Goal: Book appointment/travel/reservation: Book appointment/travel/reservation

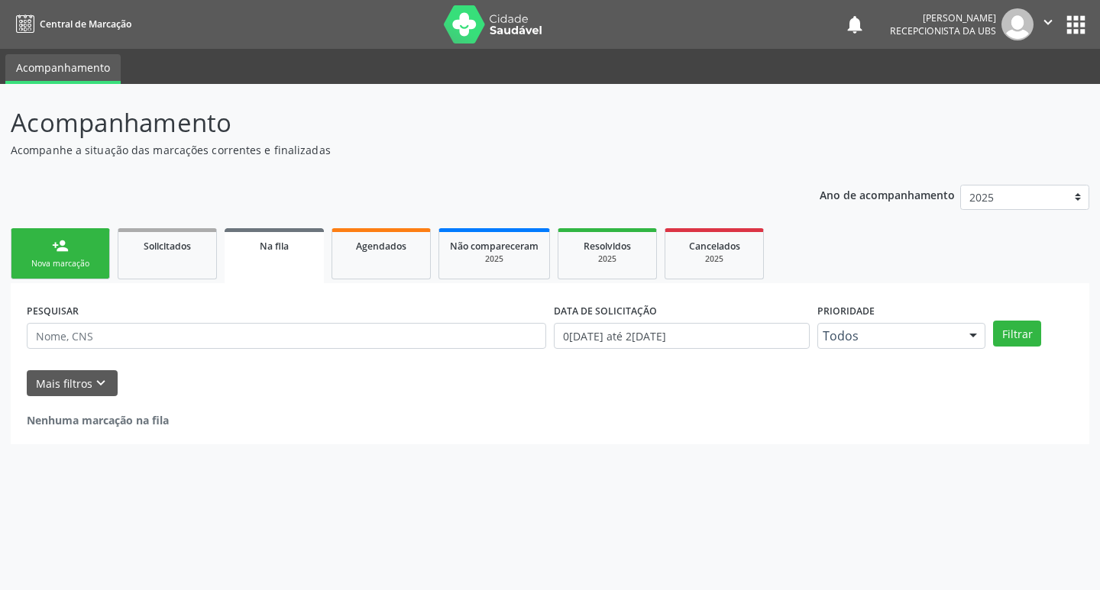
click at [103, 244] on link "person_add Nova marcação" at bounding box center [60, 253] width 99 height 51
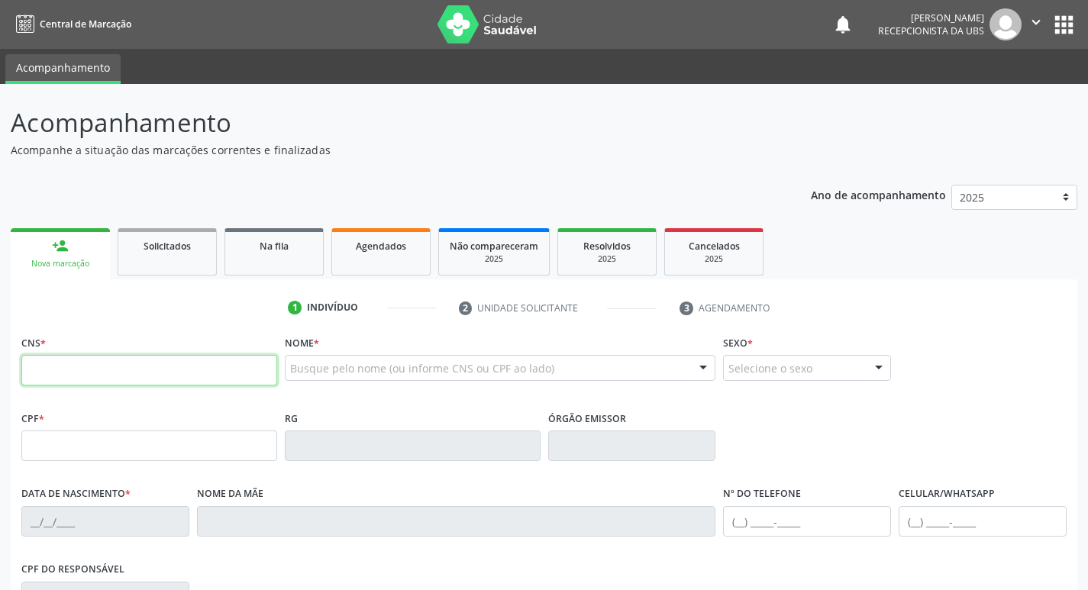
click at [150, 377] on input "text" at bounding box center [149, 370] width 256 height 31
type input "706 9061 2098 5633"
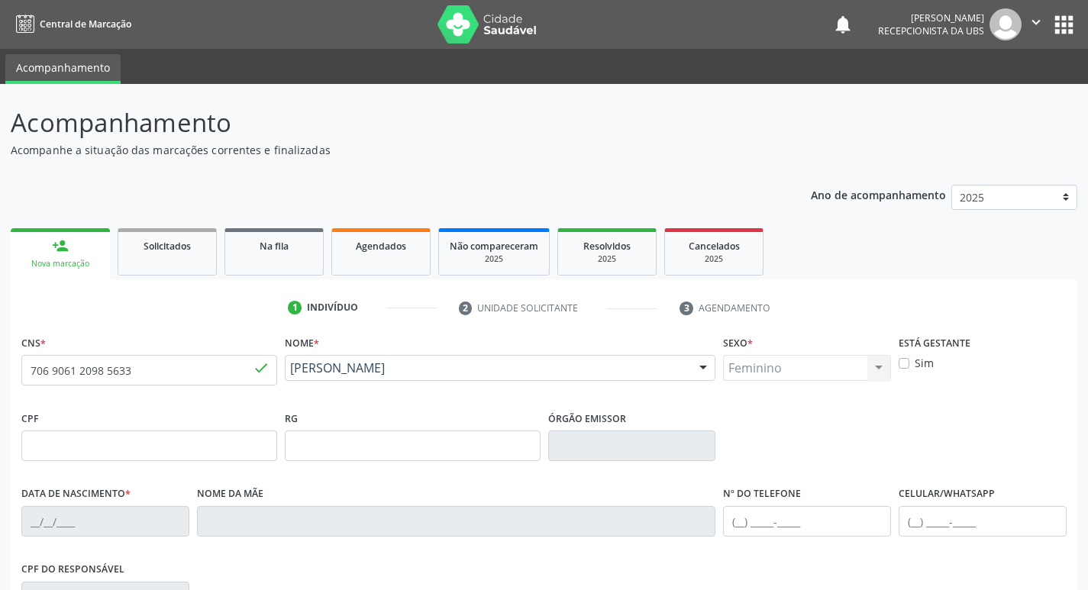
type input "1[DATE]"
type input "[PERSON_NAME]"
type input "[PHONE_NUMBER]"
type input "728.824.844-53"
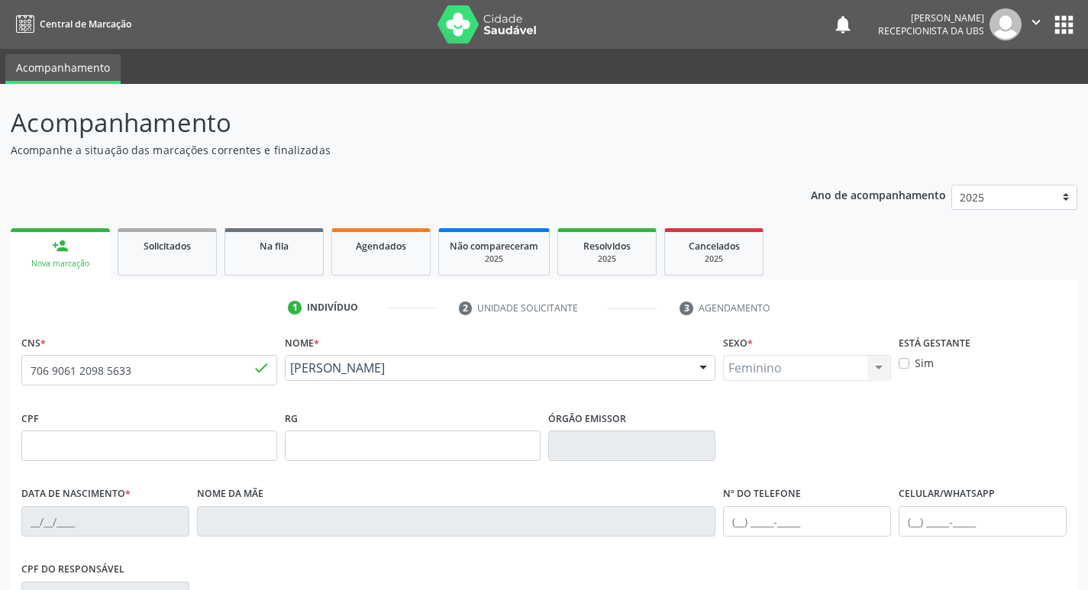
type input "576"
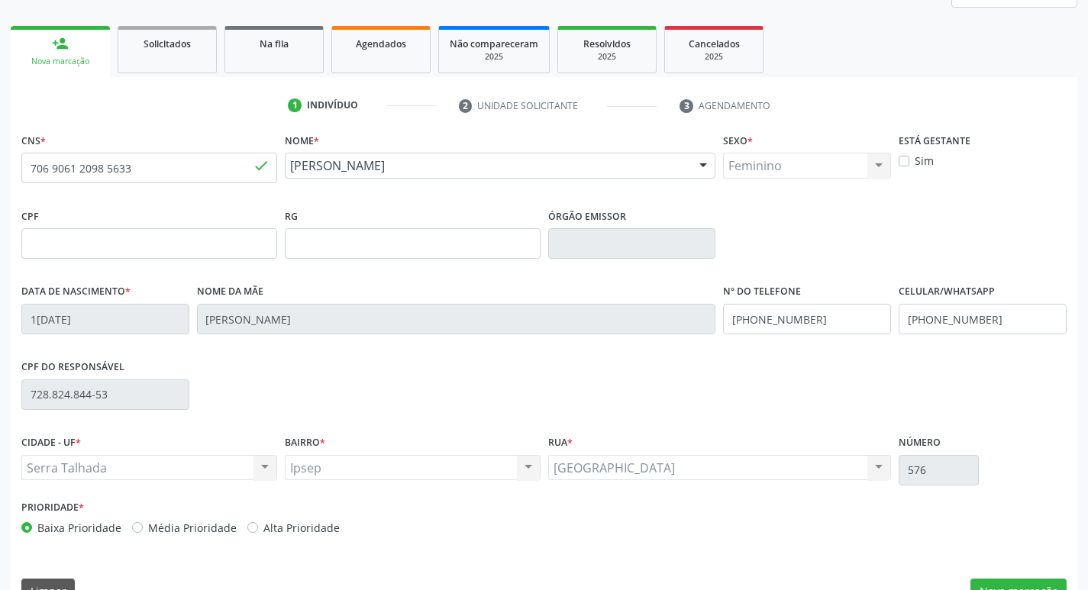
scroll to position [237, 0]
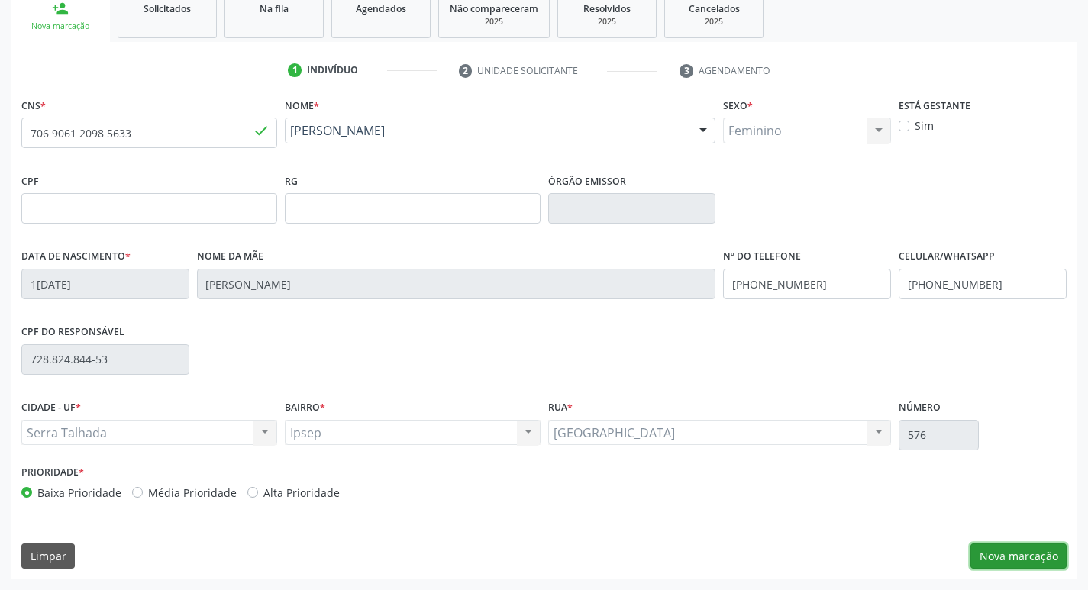
click at [1021, 546] on button "Nova marcação" at bounding box center [1019, 557] width 96 height 26
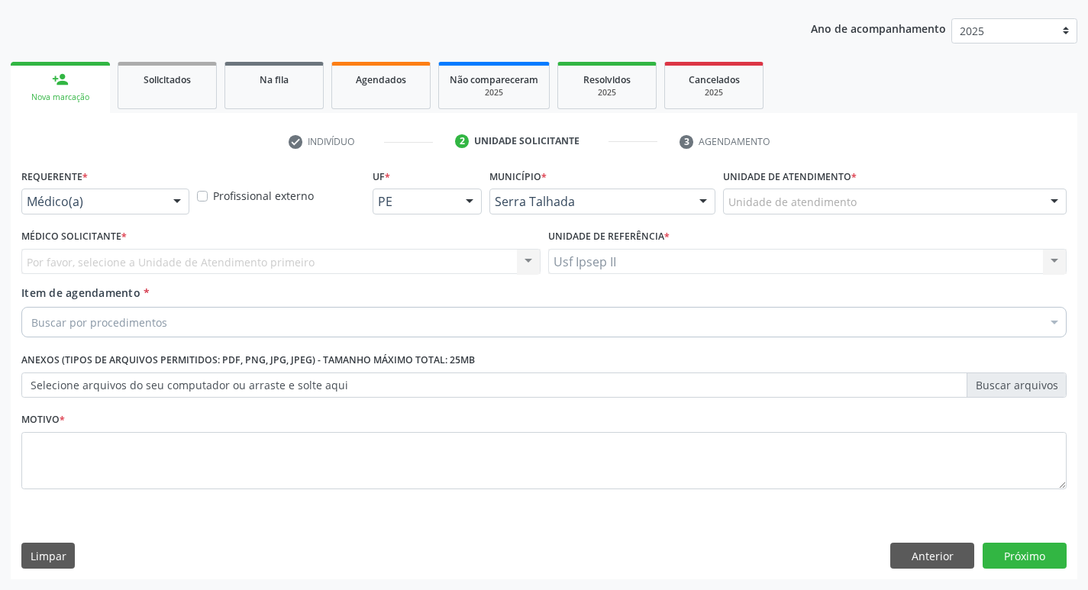
scroll to position [166, 0]
click at [179, 208] on div at bounding box center [177, 202] width 23 height 26
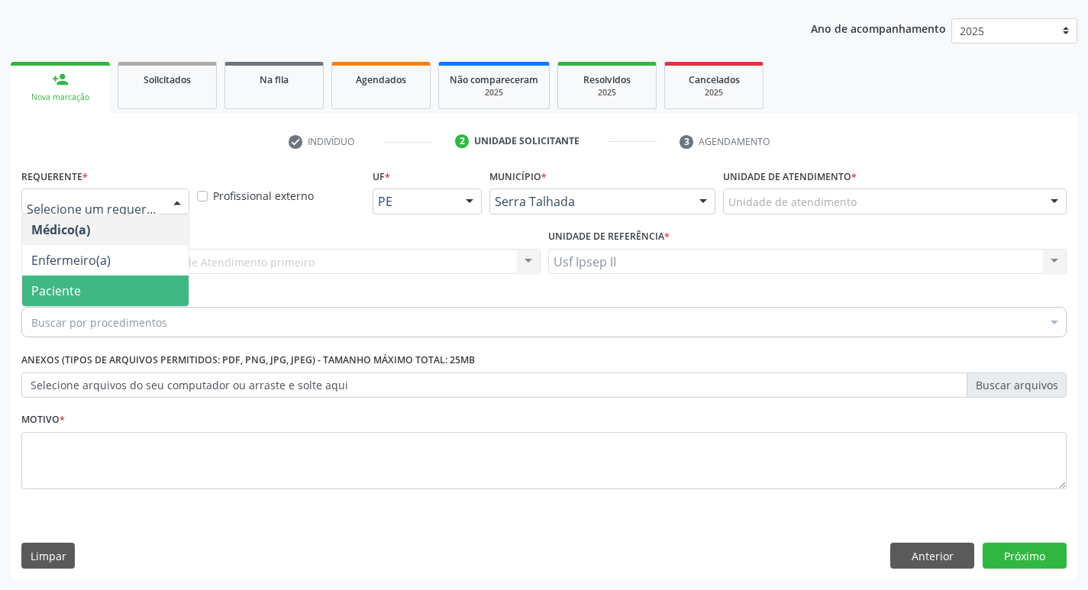
click at [97, 286] on span "Paciente" at bounding box center [105, 291] width 166 height 31
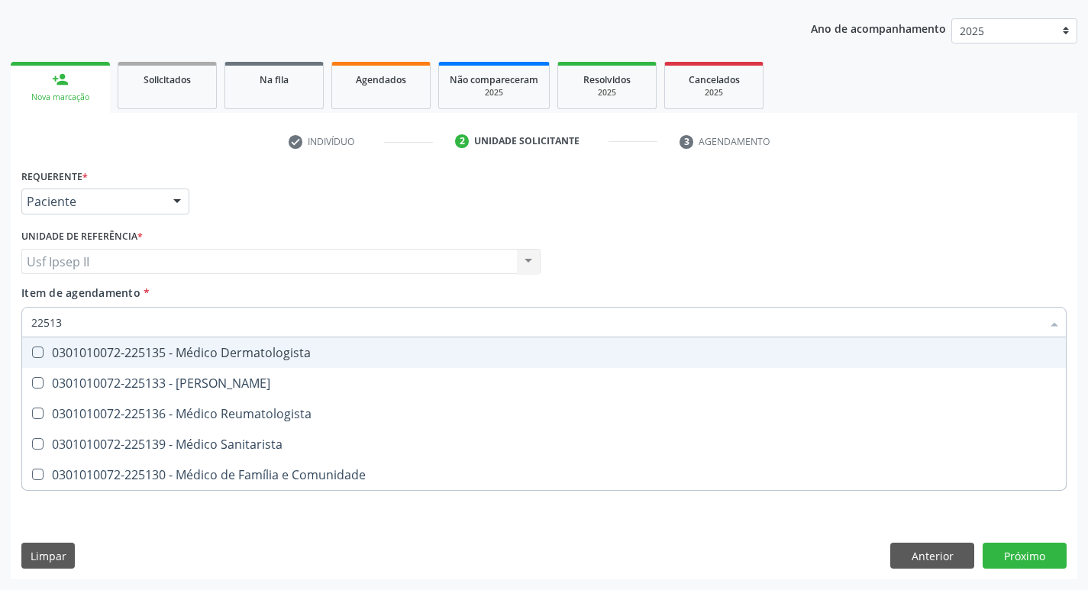
type input "225136"
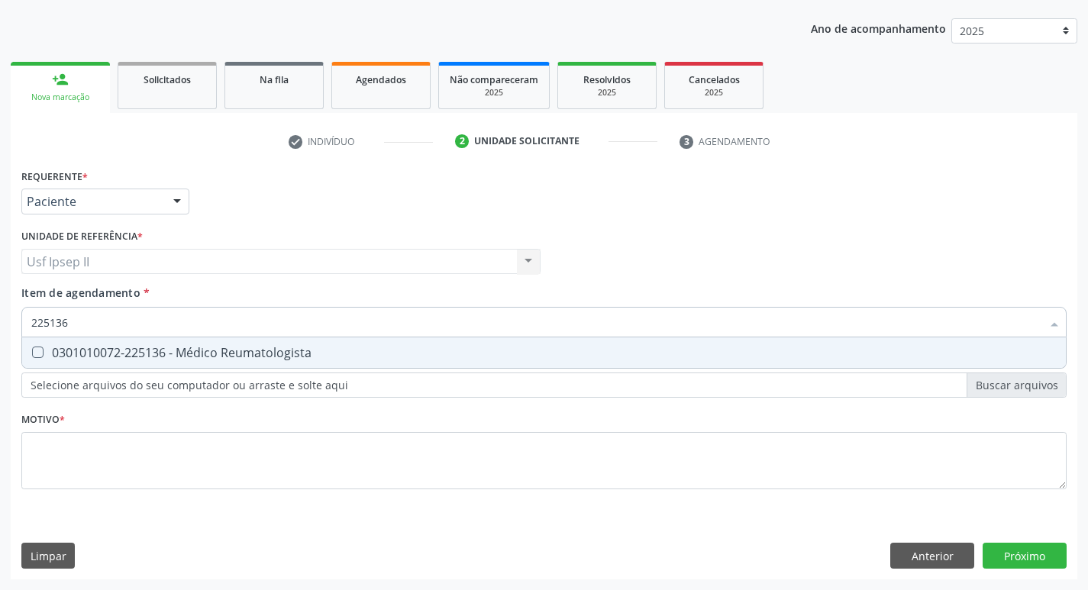
click at [139, 347] on div "0301010072-225136 - Médico Reumatologista" at bounding box center [543, 353] width 1025 height 12
checkbox Reumatologista "true"
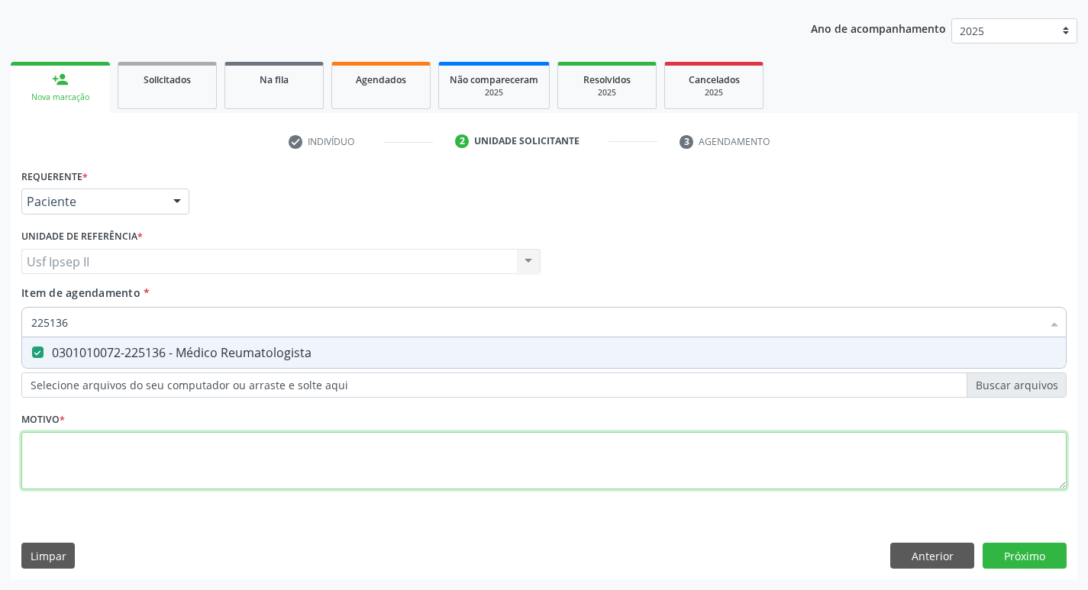
click at [100, 447] on div "Requerente * Paciente Médico(a) Enfermeiro(a) Paciente Nenhum resultado encontr…" at bounding box center [543, 338] width 1045 height 346
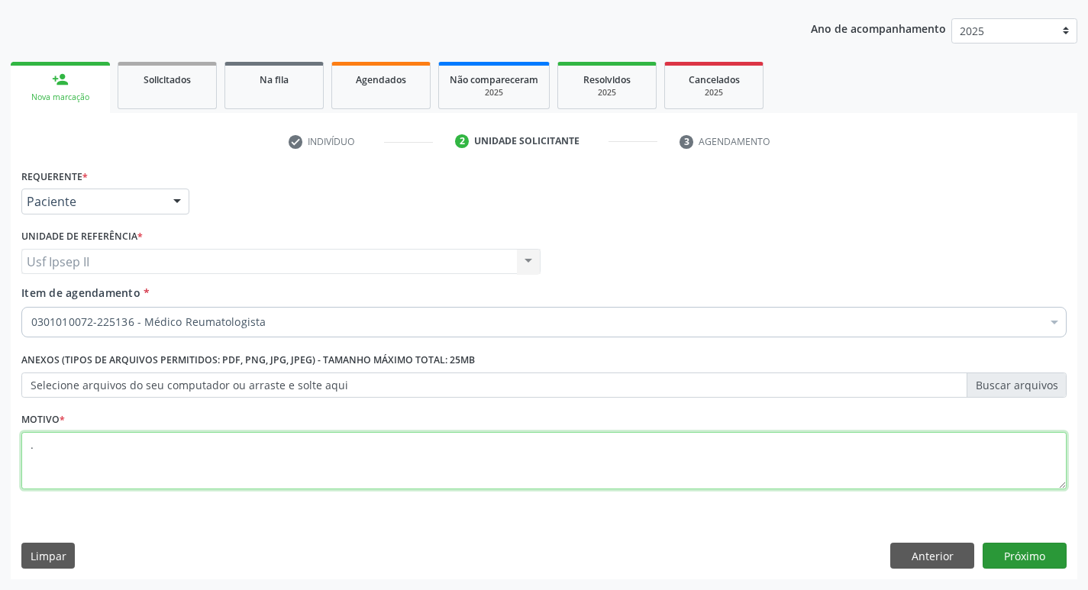
type textarea "."
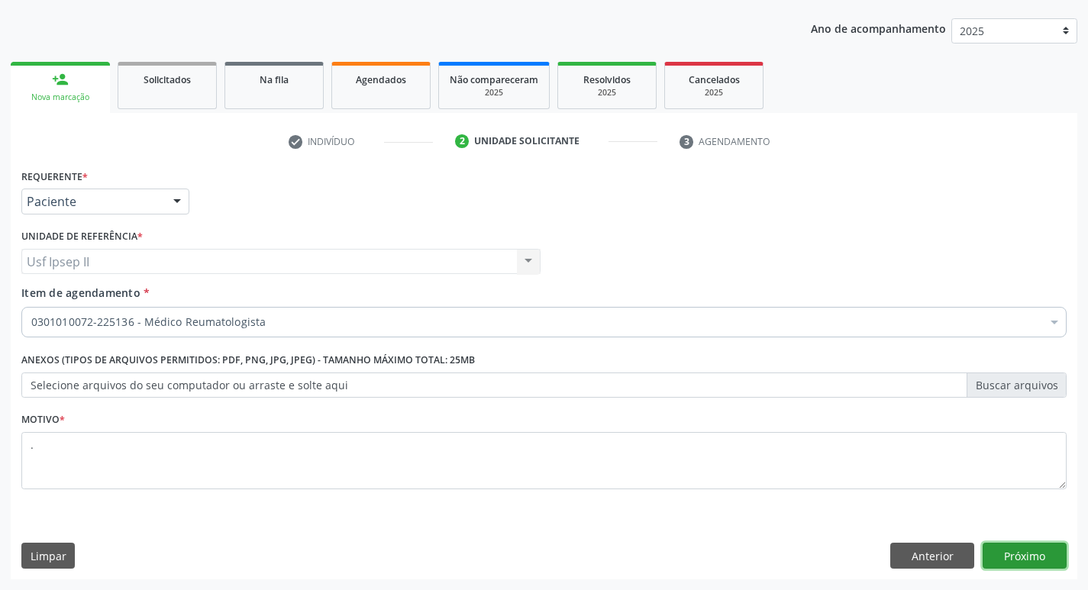
click at [1042, 562] on button "Próximo" at bounding box center [1025, 556] width 84 height 26
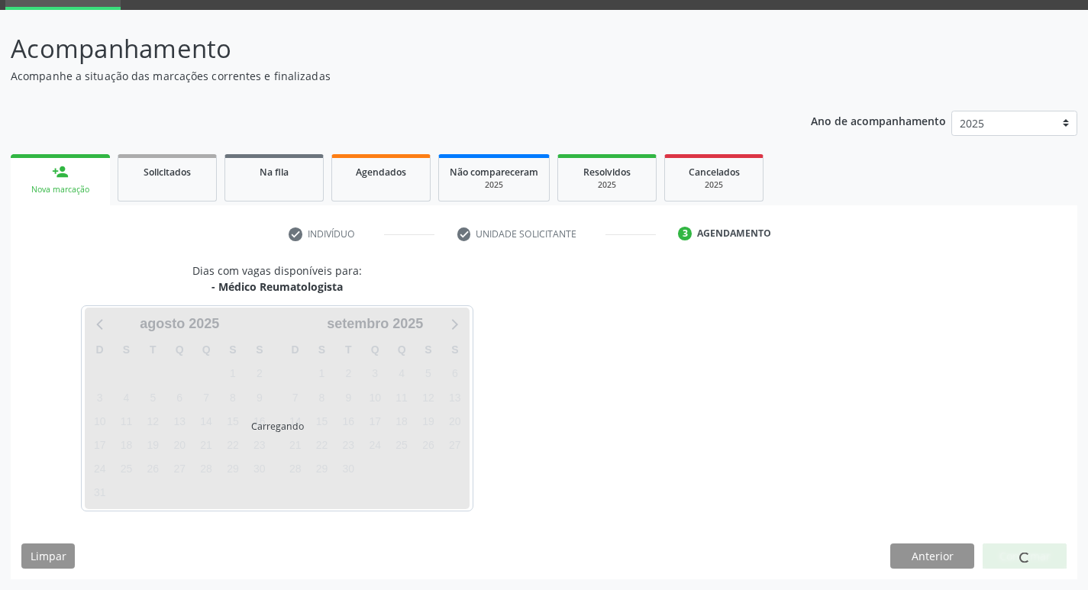
scroll to position [74, 0]
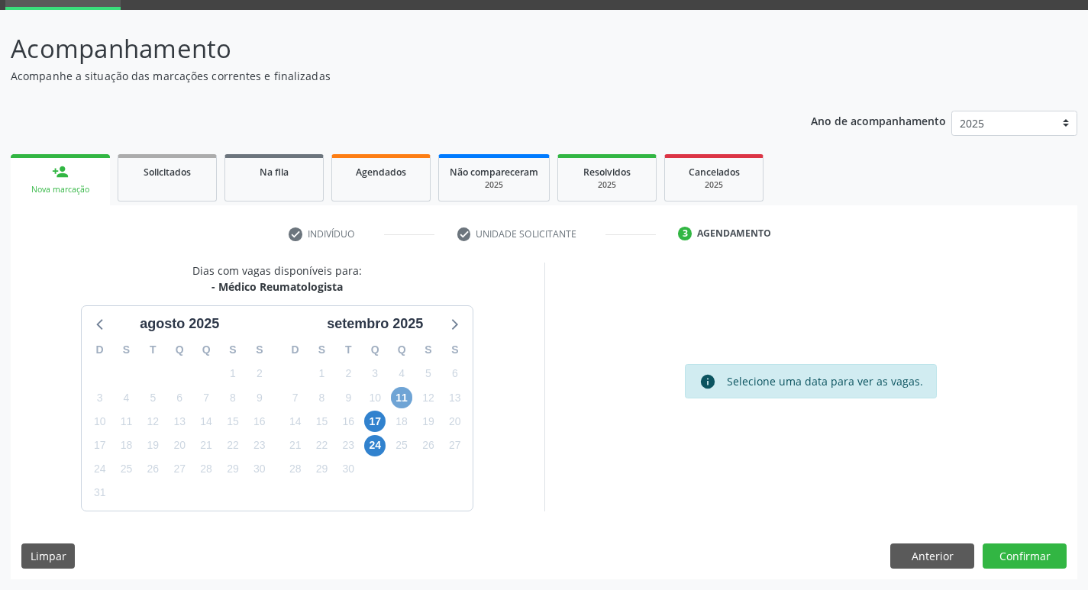
click at [402, 399] on span "11" at bounding box center [401, 397] width 21 height 21
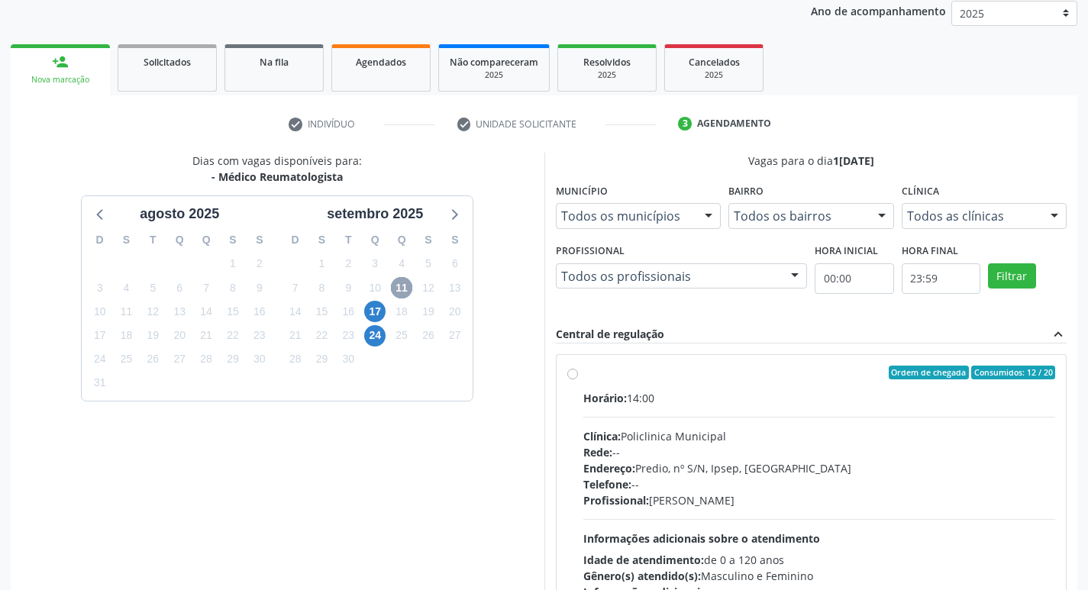
scroll to position [227, 0]
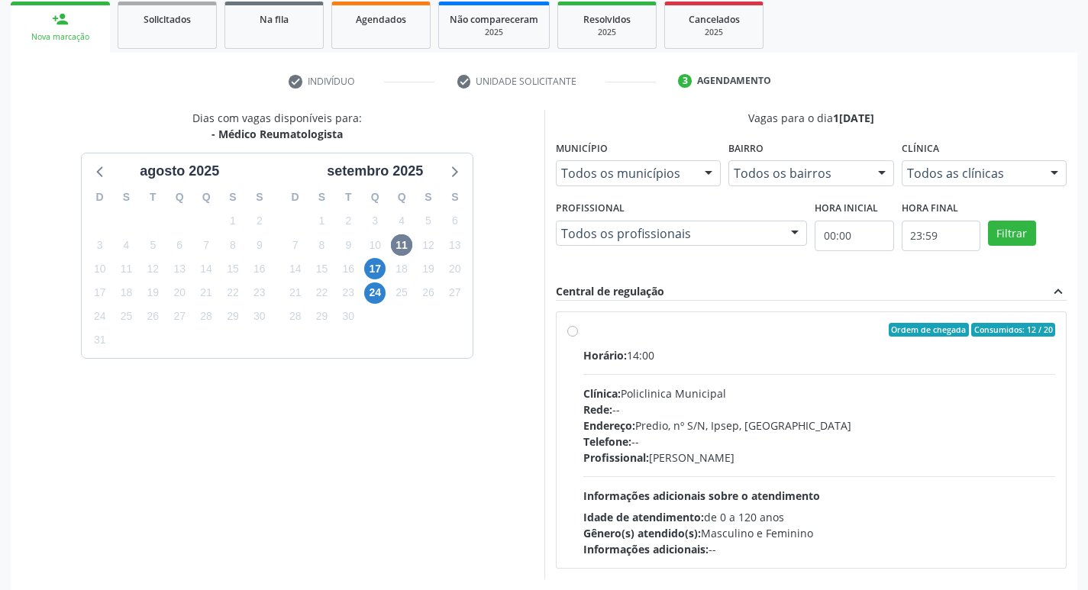
click at [583, 328] on label "Ordem de chegada Consumidos: 12 / 20 Horário: 14:00 Clínica: Policlinica Munici…" at bounding box center [819, 440] width 473 height 234
click at [567, 328] on input "Ordem de chegada Consumidos: 12 / 20 Horário: 14:00 Clínica: Policlinica Munici…" at bounding box center [572, 330] width 11 height 14
radio input "true"
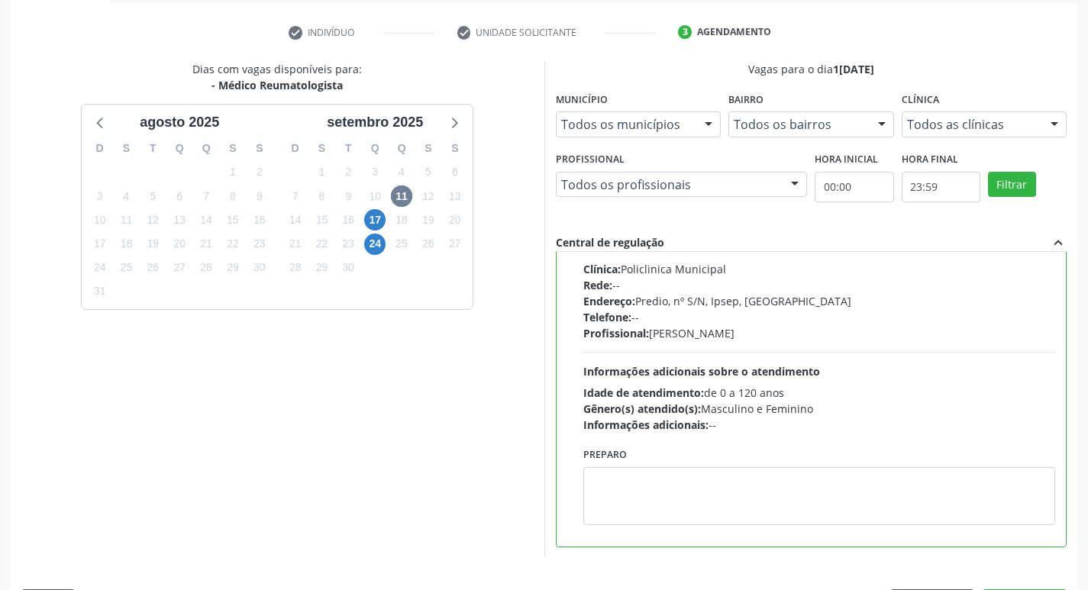
scroll to position [322, 0]
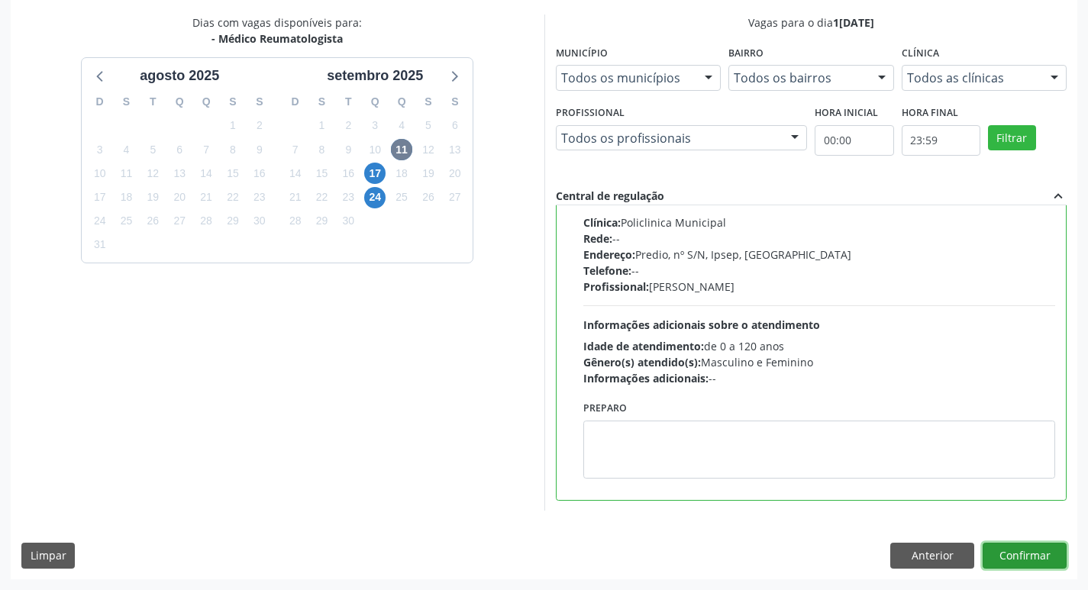
click at [1042, 558] on button "Confirmar" at bounding box center [1025, 556] width 84 height 26
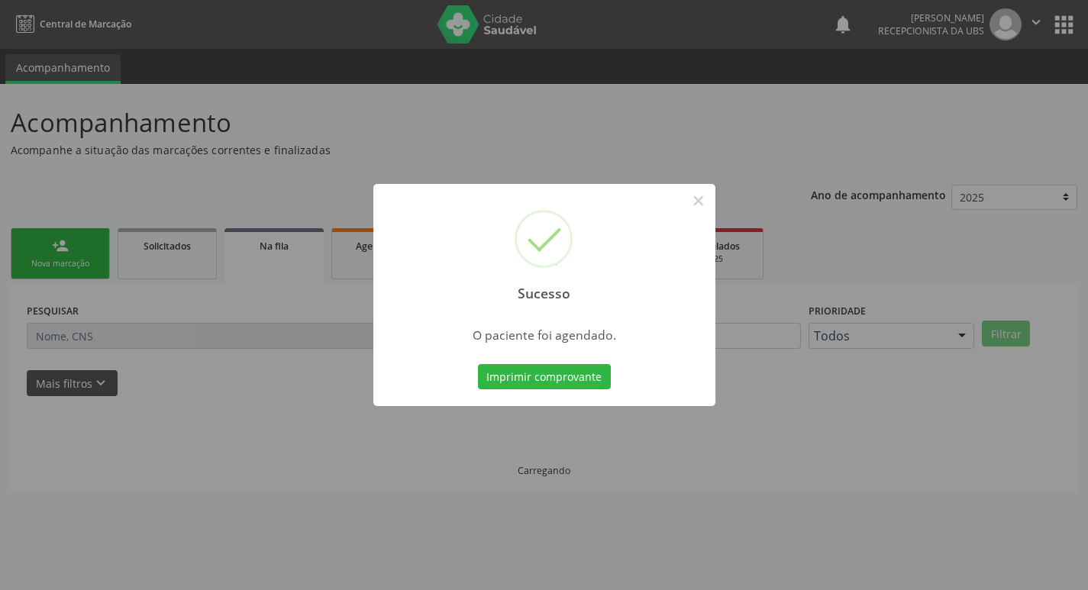
scroll to position [0, 0]
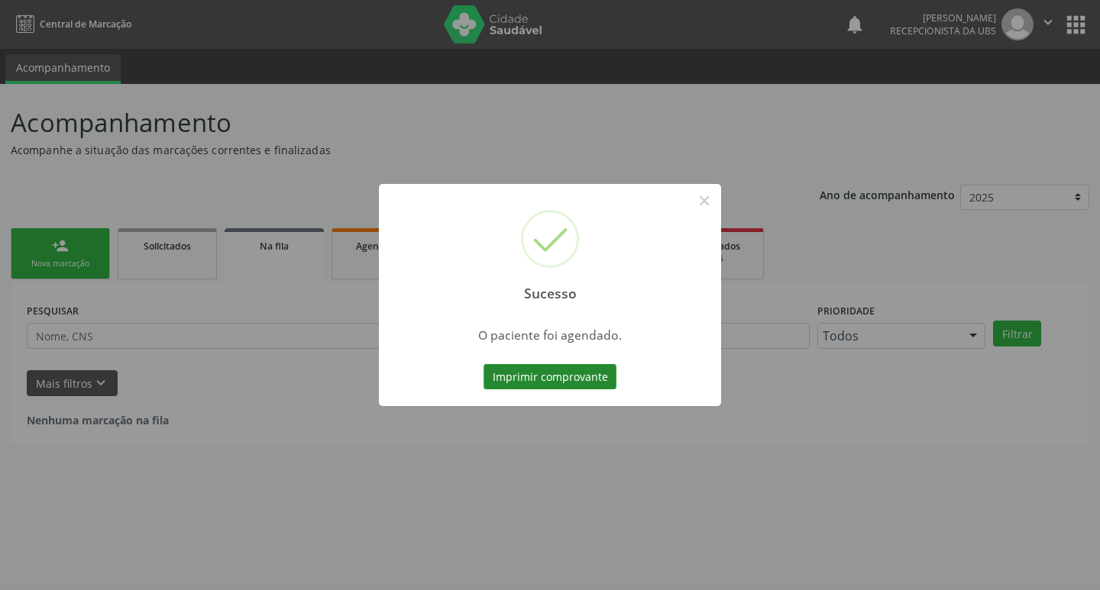
click at [583, 386] on button "Imprimir comprovante" at bounding box center [549, 377] width 133 height 26
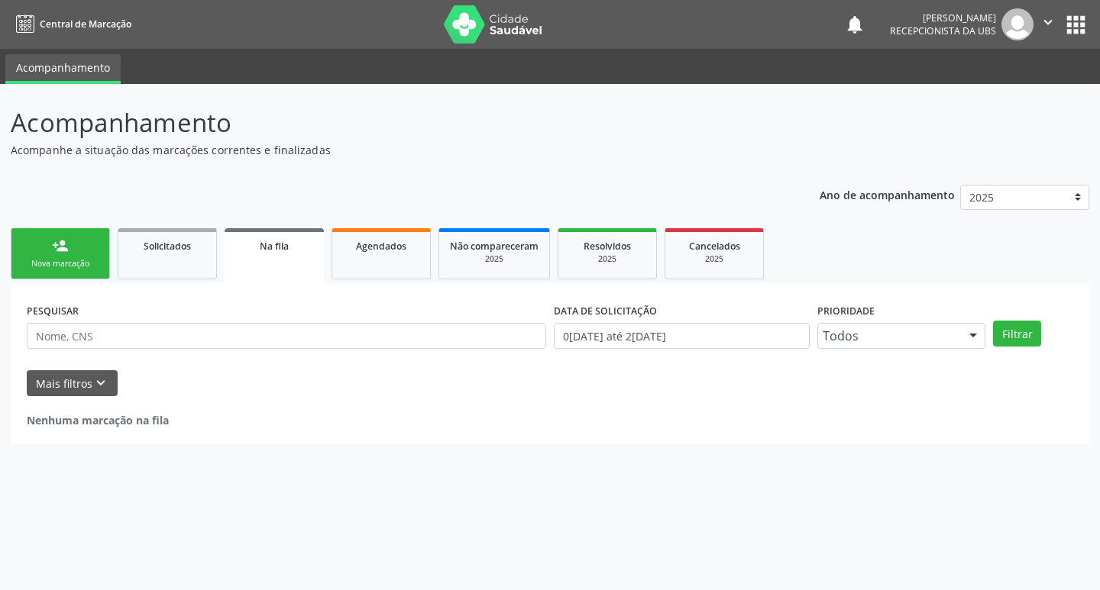
click at [37, 247] on link "person_add Nova marcação" at bounding box center [60, 253] width 99 height 51
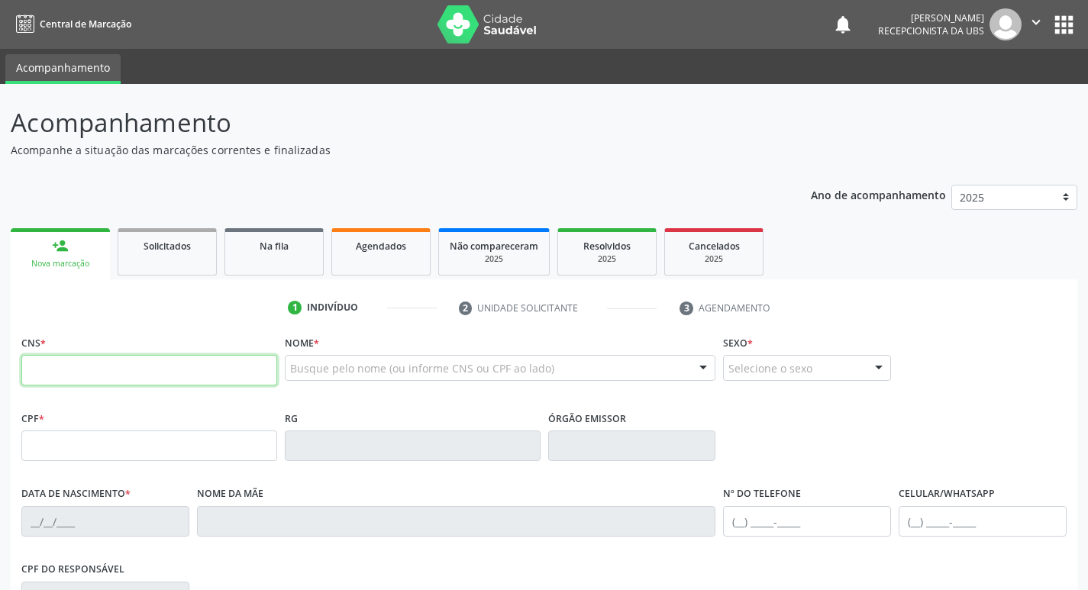
click at [94, 362] on input "text" at bounding box center [149, 370] width 256 height 31
click at [118, 366] on input "text" at bounding box center [149, 370] width 256 height 31
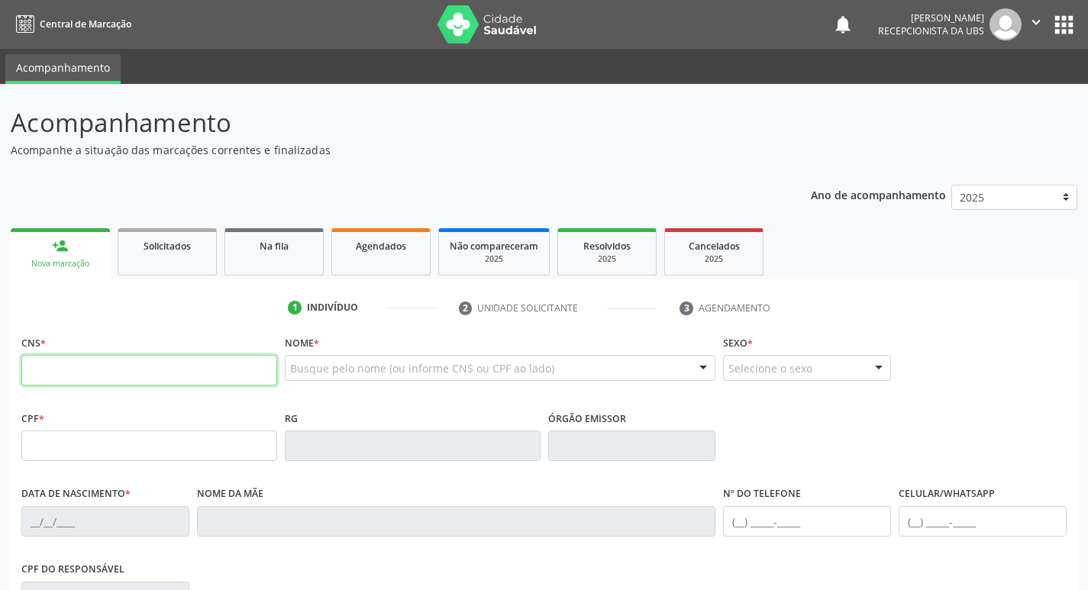
click at [118, 366] on input "text" at bounding box center [149, 370] width 256 height 31
click at [77, 375] on input "text" at bounding box center [149, 370] width 256 height 31
click at [124, 364] on input "text" at bounding box center [149, 370] width 256 height 31
type input "705 1014 8120 5670"
type input "079.654.144-22"
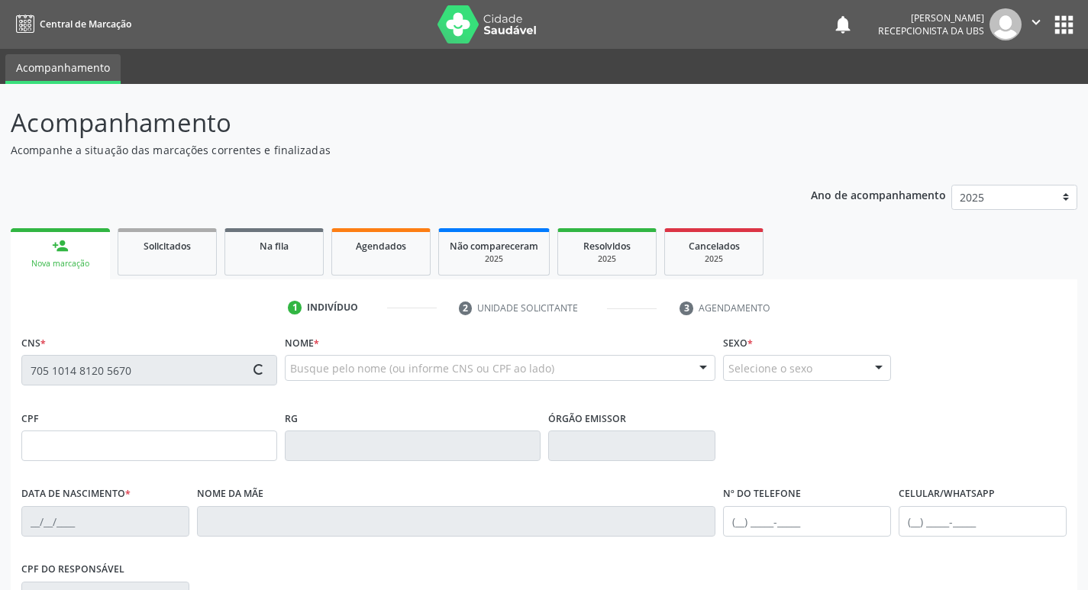
type input "1[DATE]"
type input "[PERSON_NAME]"
type input "[PHONE_NUMBER]"
type input "2535"
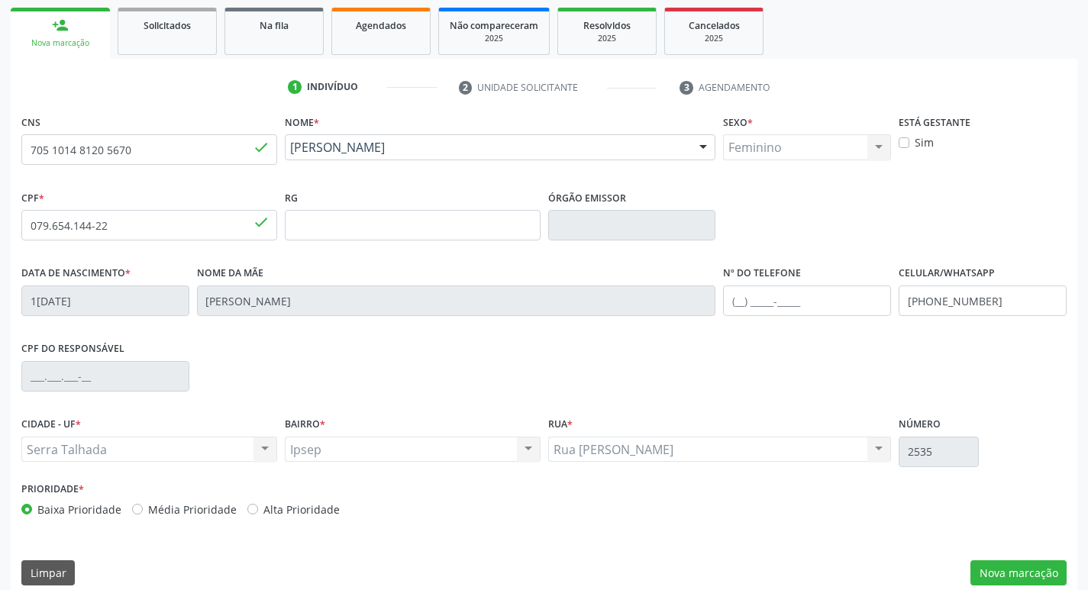
scroll to position [229, 0]
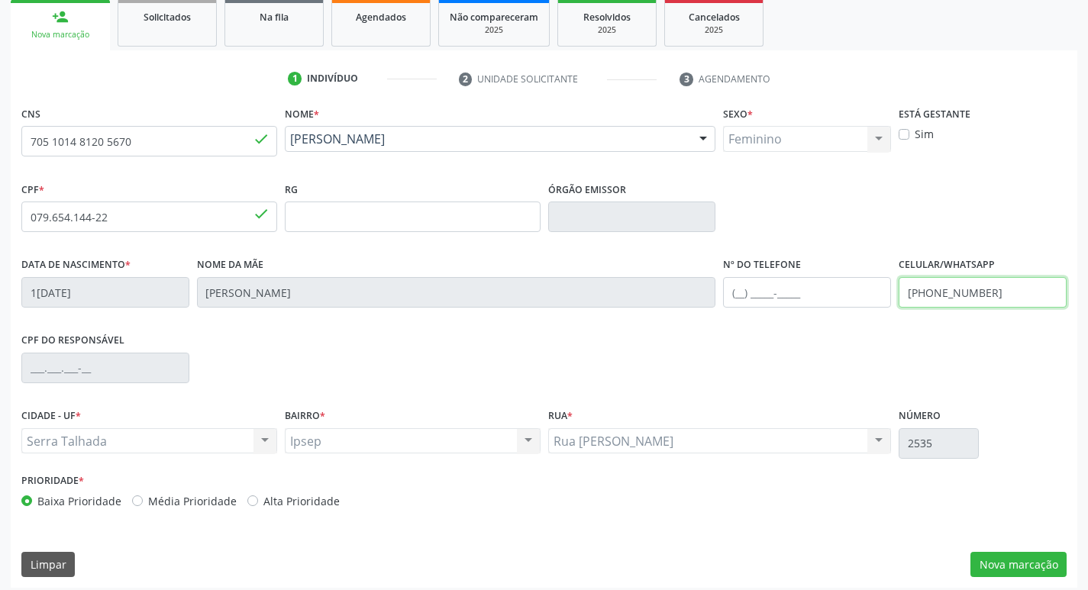
click at [1022, 289] on input "[PHONE_NUMBER]" at bounding box center [983, 292] width 168 height 31
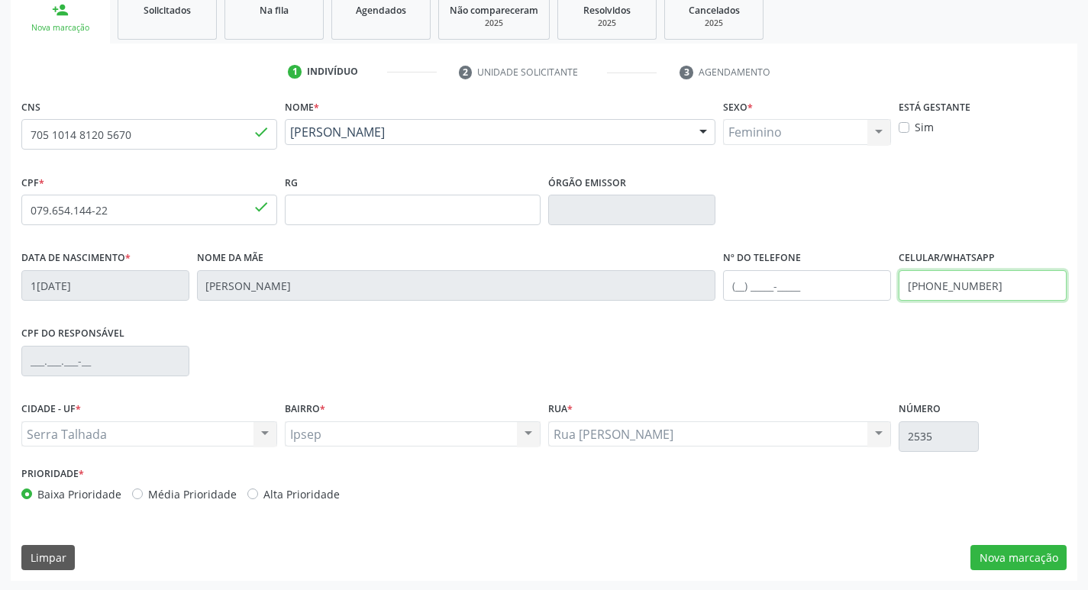
scroll to position [237, 0]
type input "[PHONE_NUMBER]"
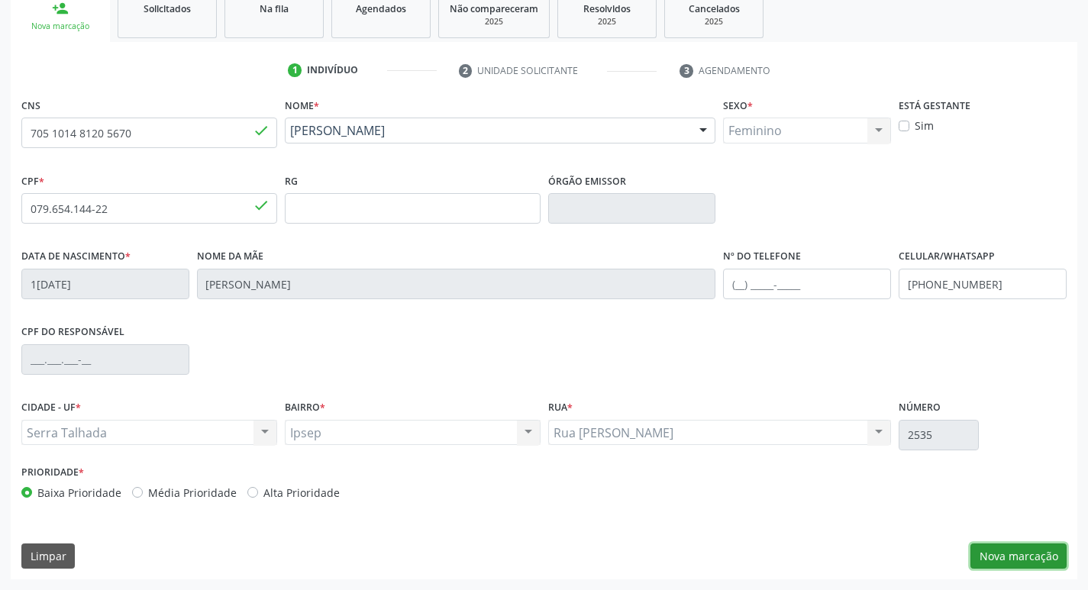
click at [1021, 548] on button "Nova marcação" at bounding box center [1019, 557] width 96 height 26
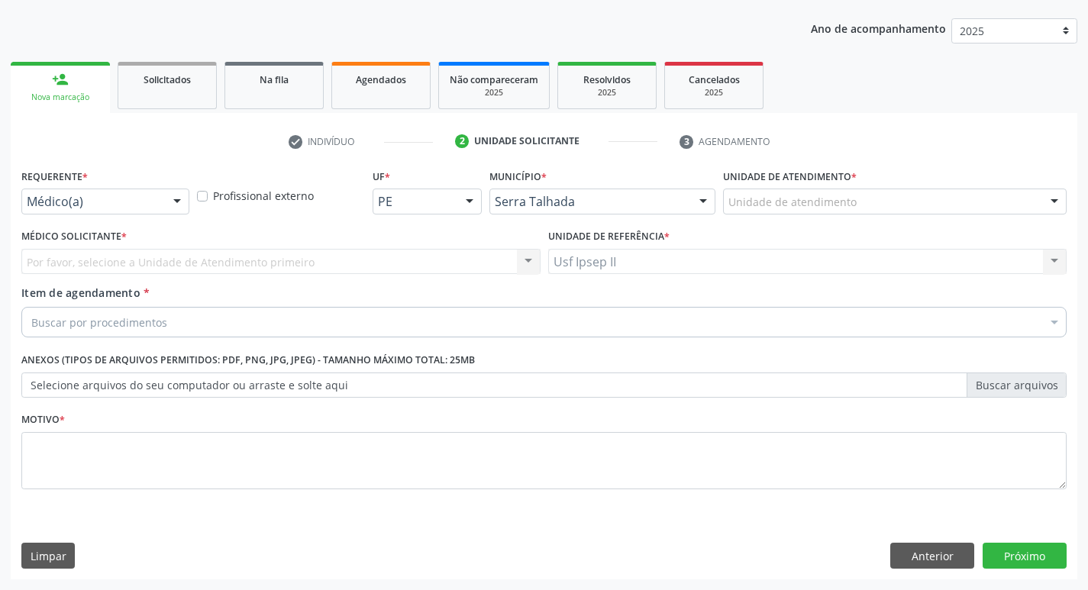
scroll to position [166, 0]
click at [161, 205] on div "Médico(a)" at bounding box center [105, 202] width 168 height 26
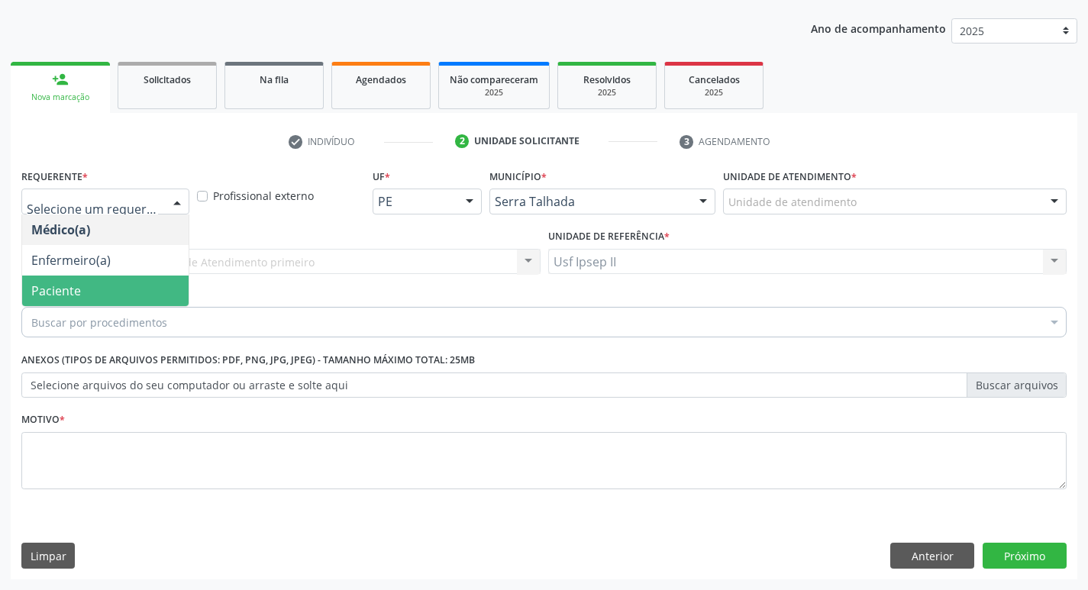
click at [76, 284] on span "Paciente" at bounding box center [56, 291] width 50 height 17
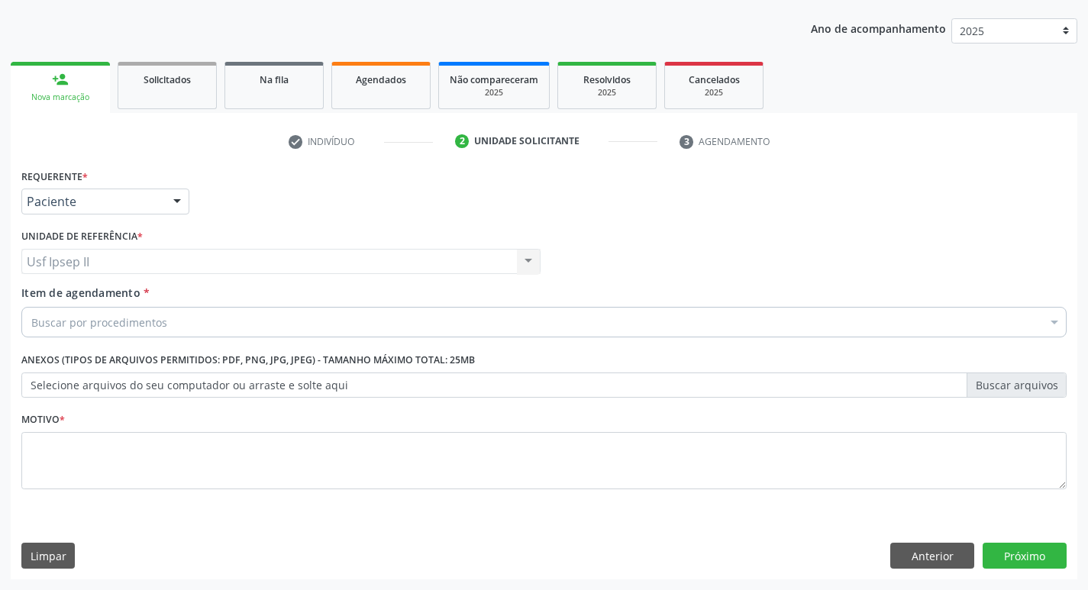
click at [81, 312] on div "Buscar por procedimentos" at bounding box center [543, 322] width 1045 height 31
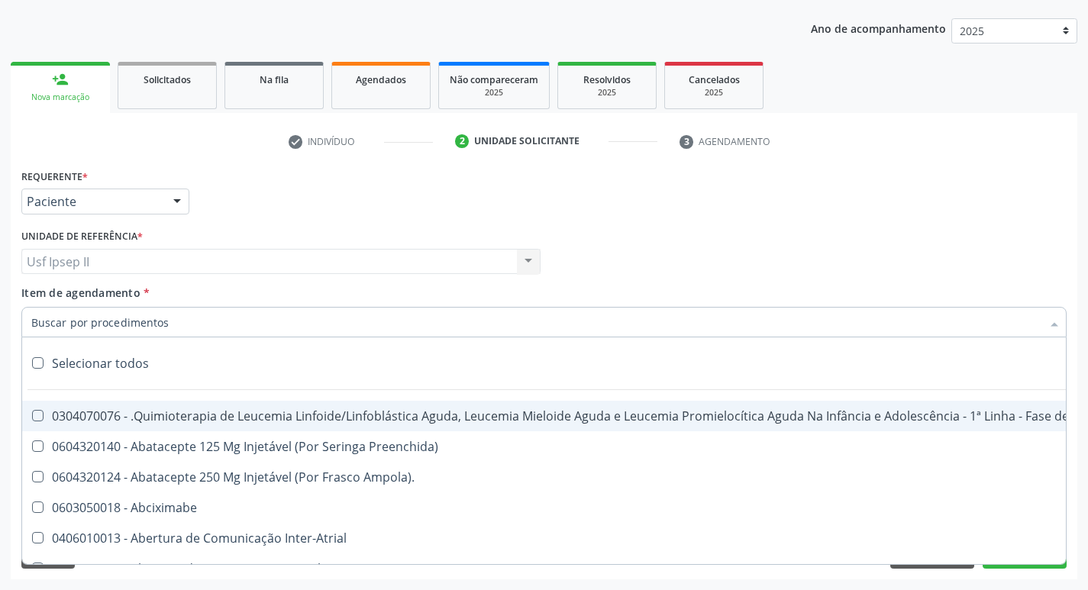
click at [97, 324] on input "Item de agendamento *" at bounding box center [536, 322] width 1010 height 31
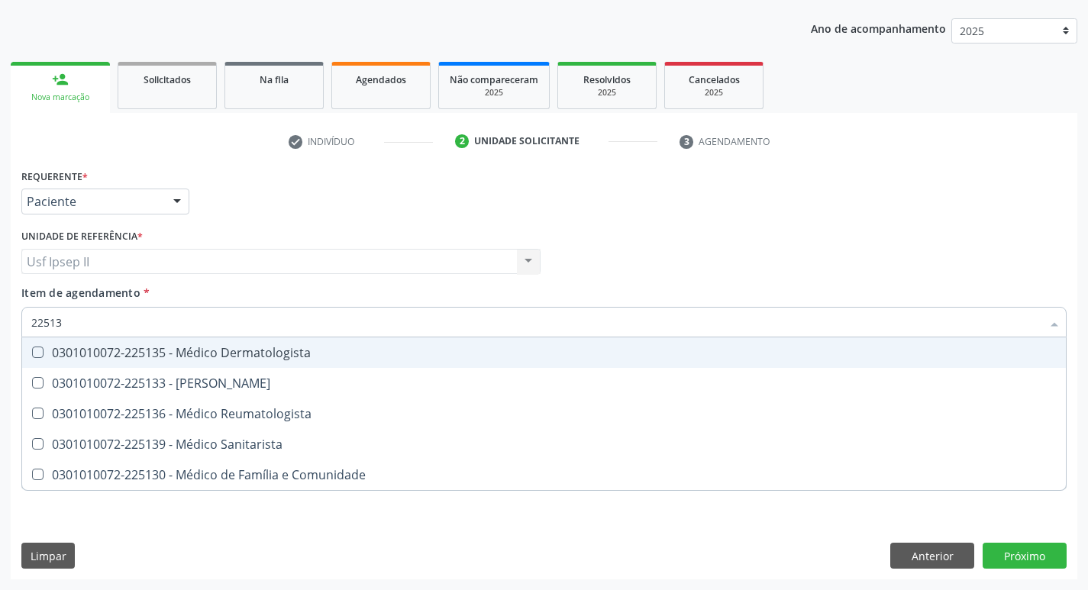
type input "225136"
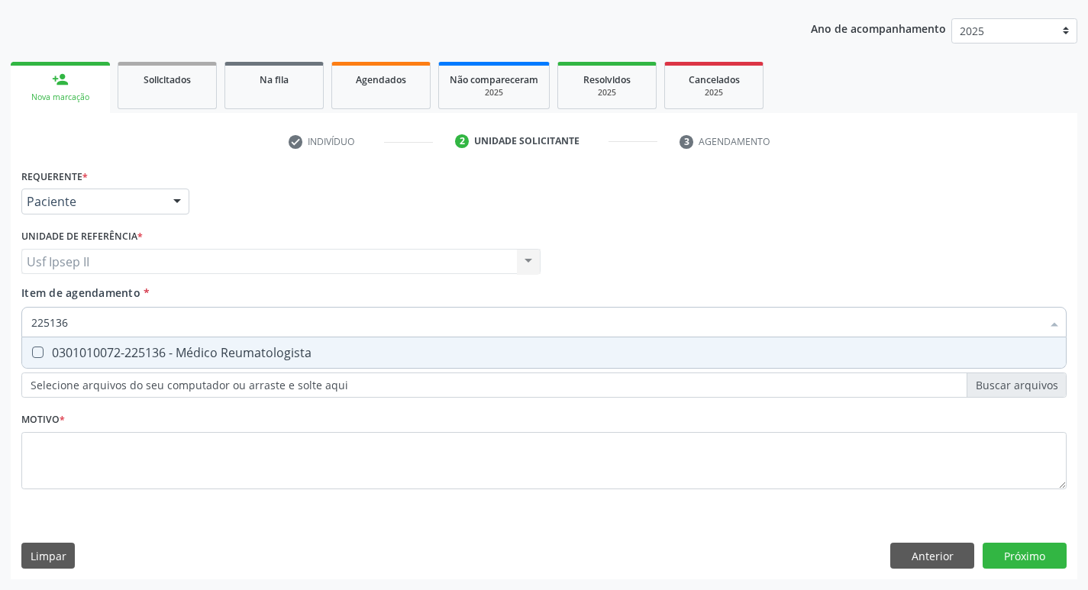
click at [121, 349] on div "0301010072-225136 - Médico Reumatologista" at bounding box center [543, 353] width 1025 height 12
checkbox Reumatologista "true"
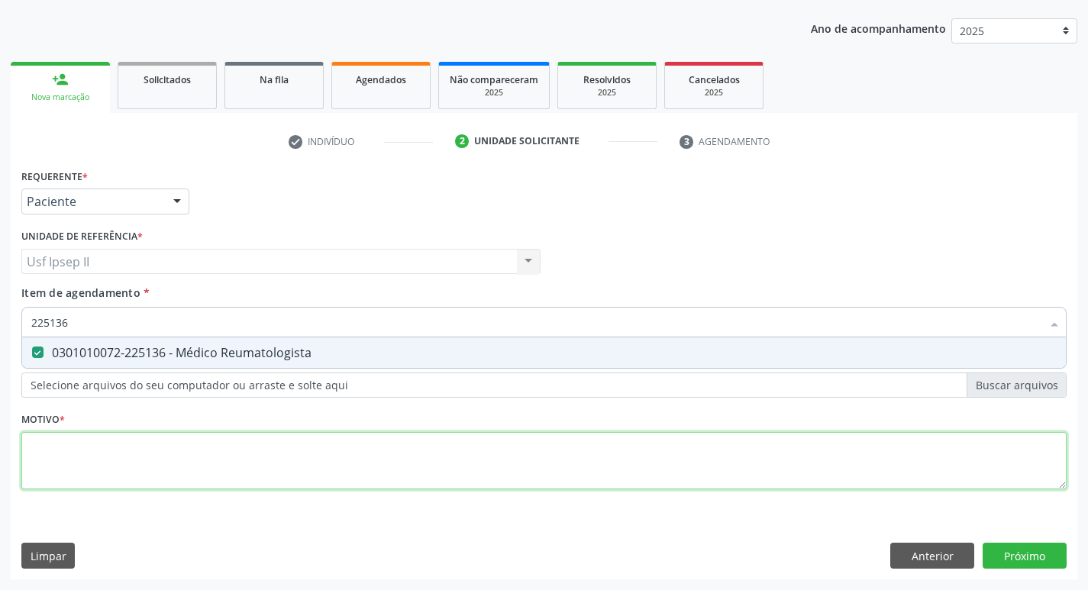
click at [113, 437] on div "Requerente * Paciente Médico(a) Enfermeiro(a) Paciente Nenhum resultado encontr…" at bounding box center [543, 338] width 1045 height 346
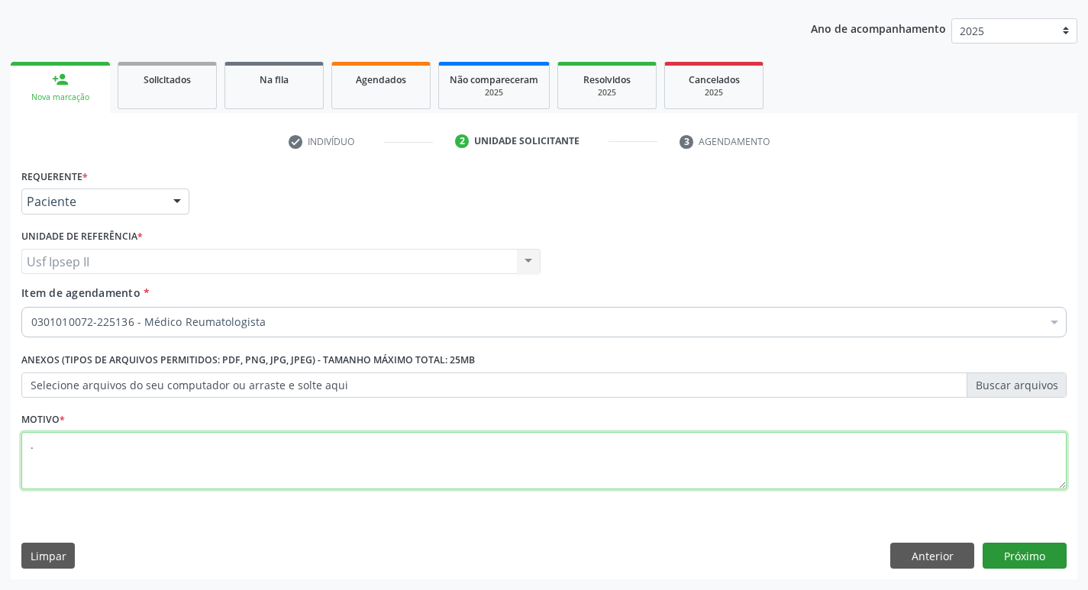
type textarea "."
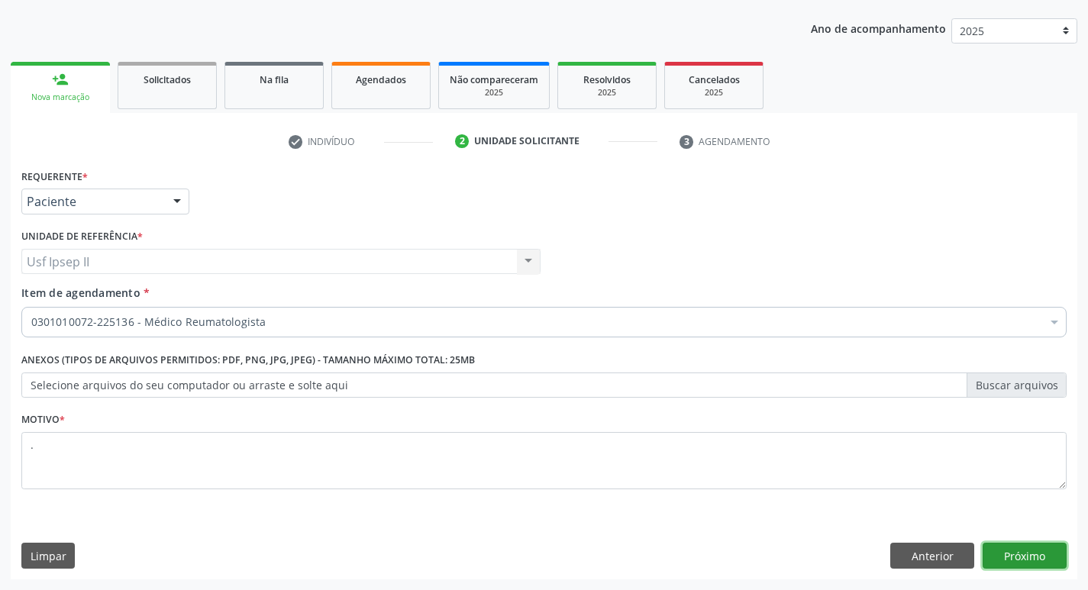
click at [1043, 561] on button "Próximo" at bounding box center [1025, 556] width 84 height 26
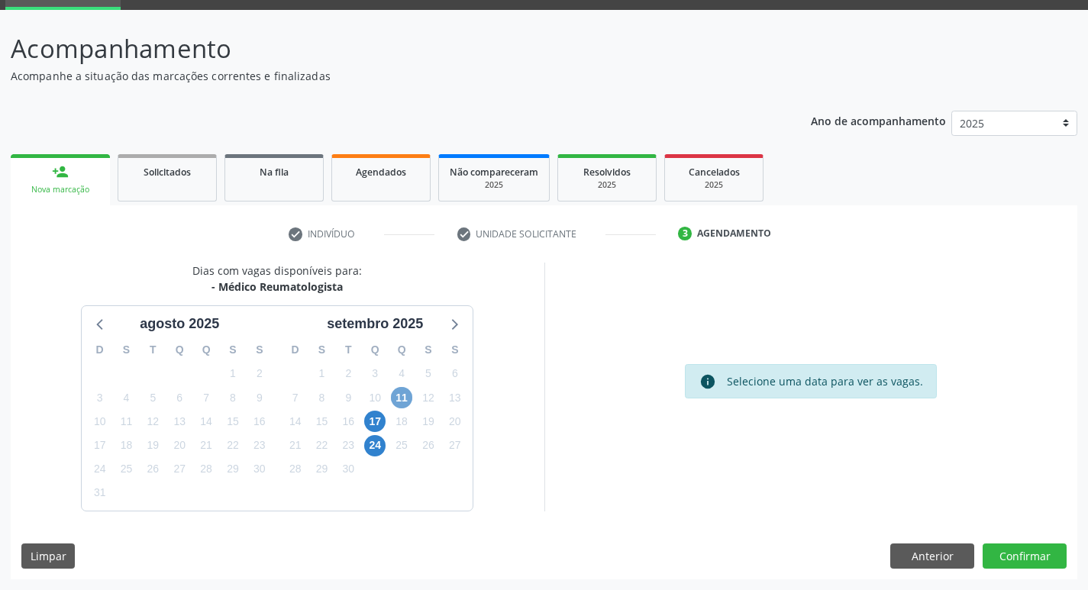
click at [408, 404] on span "11" at bounding box center [401, 397] width 21 height 21
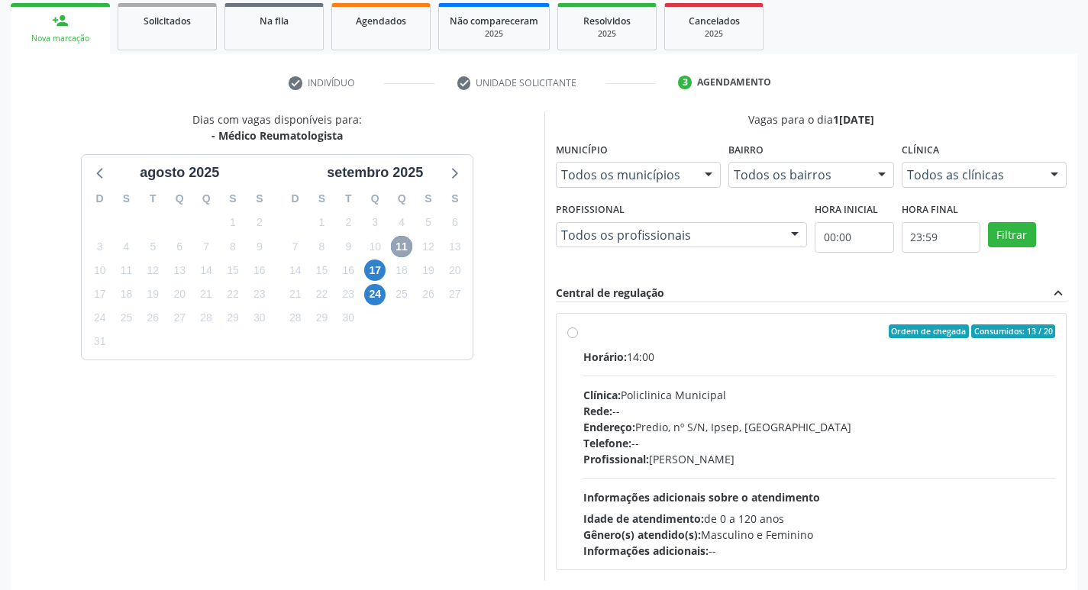
scroll to position [227, 0]
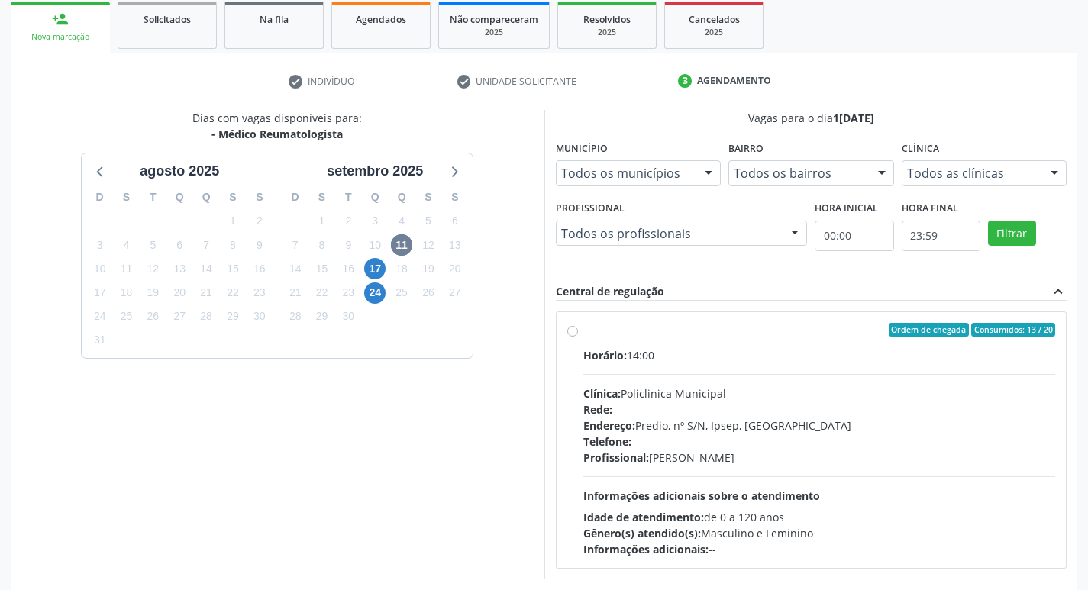
click at [583, 335] on label "Ordem de chegada Consumidos: 13 / 20 Horário: 14:00 Clínica: Policlinica Munici…" at bounding box center [819, 440] width 473 height 234
click at [567, 335] on input "Ordem de chegada Consumidos: 13 / 20 Horário: 14:00 Clínica: Policlinica Munici…" at bounding box center [572, 330] width 11 height 14
radio input "true"
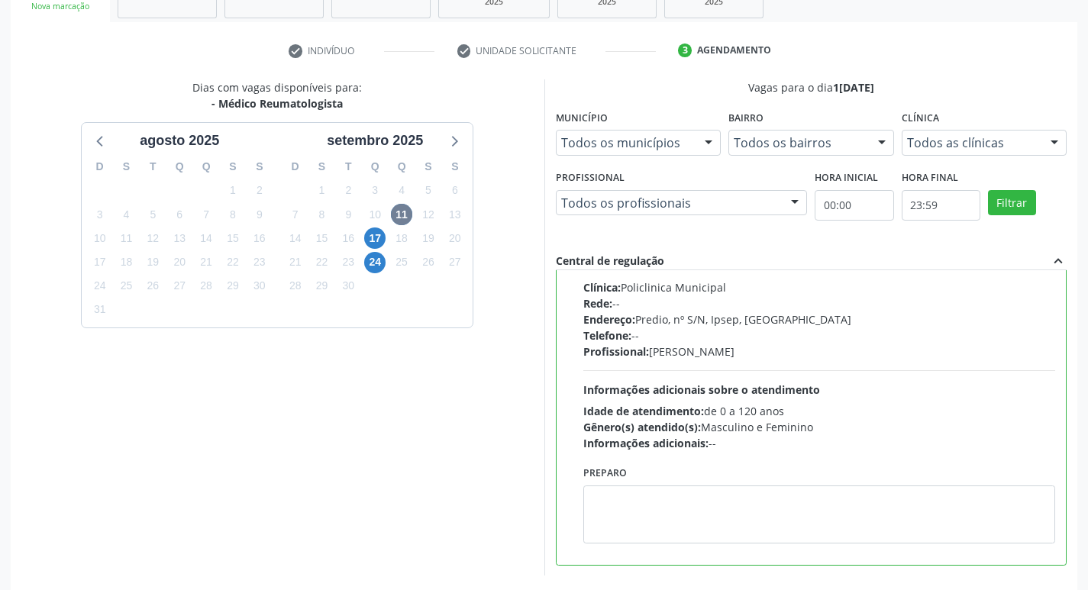
scroll to position [322, 0]
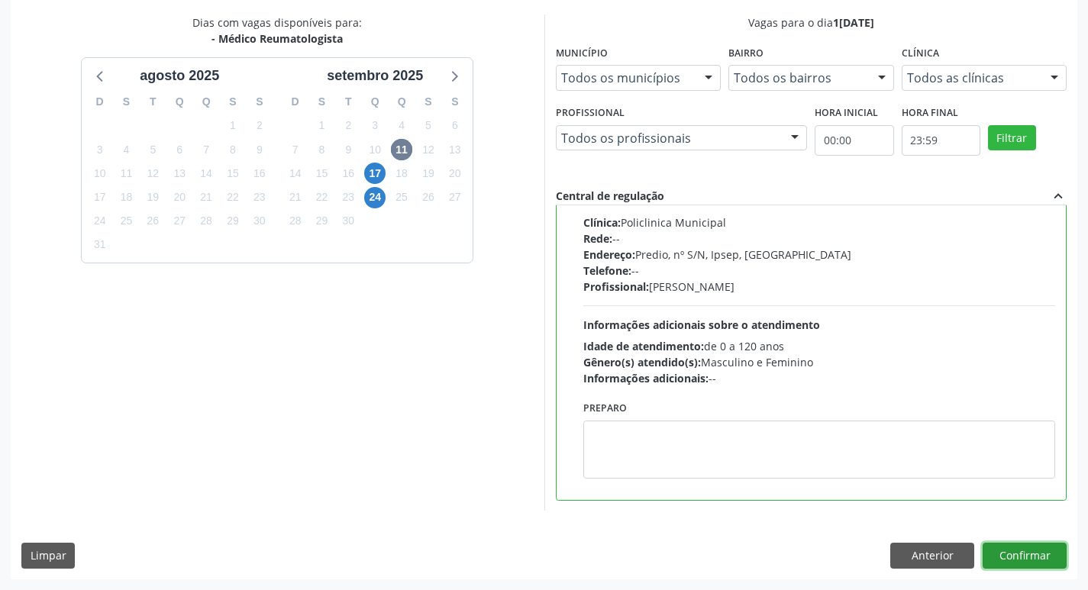
click at [1040, 566] on button "Confirmar" at bounding box center [1025, 556] width 84 height 26
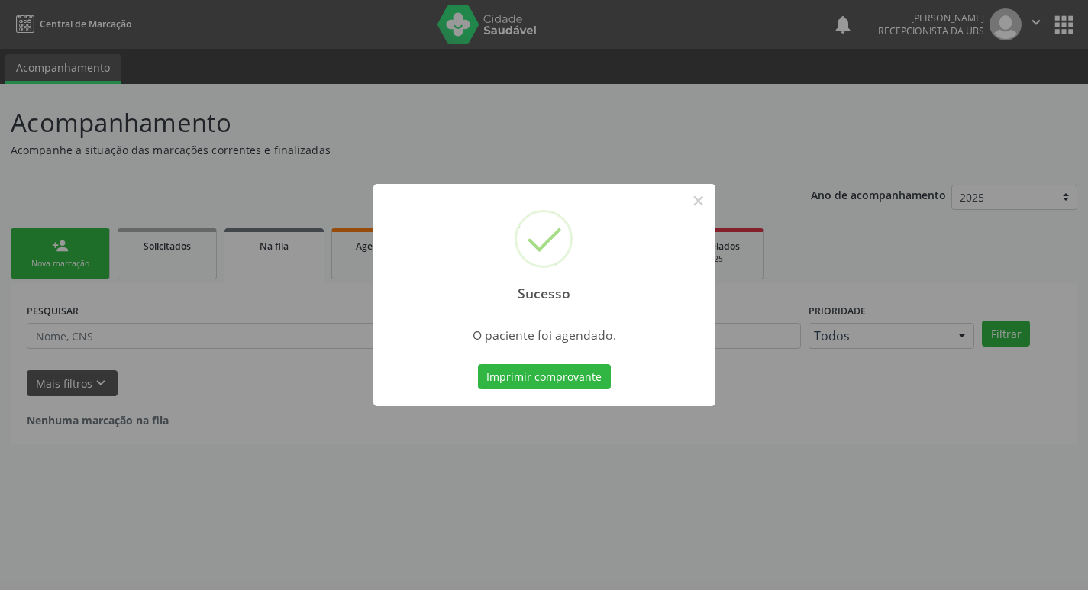
scroll to position [0, 0]
click at [570, 385] on button "Imprimir comprovante" at bounding box center [549, 377] width 133 height 26
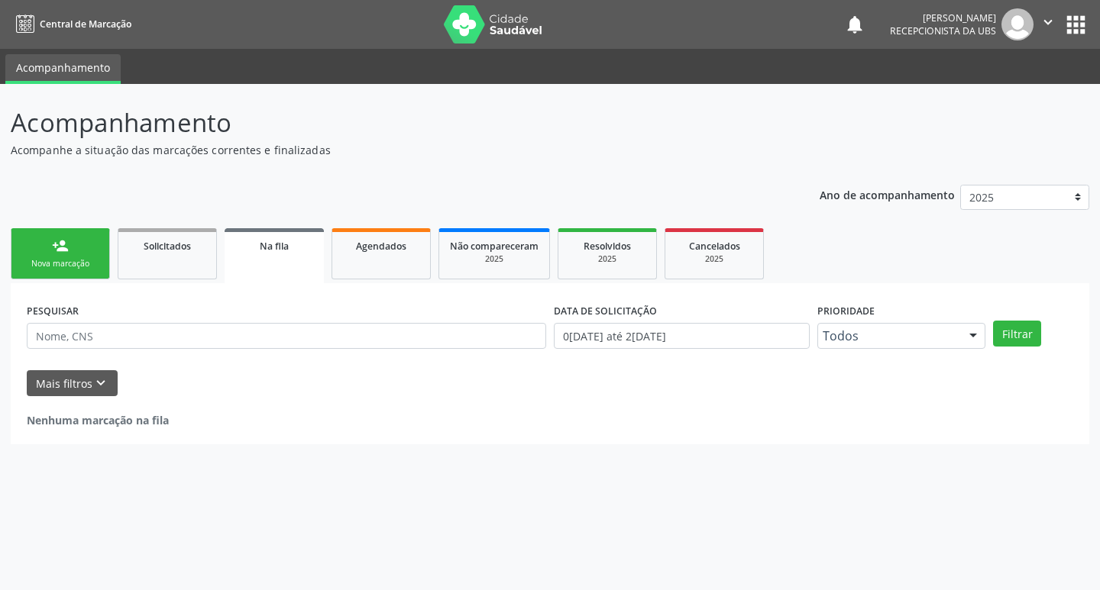
click at [44, 247] on link "person_add Nova marcação" at bounding box center [60, 253] width 99 height 51
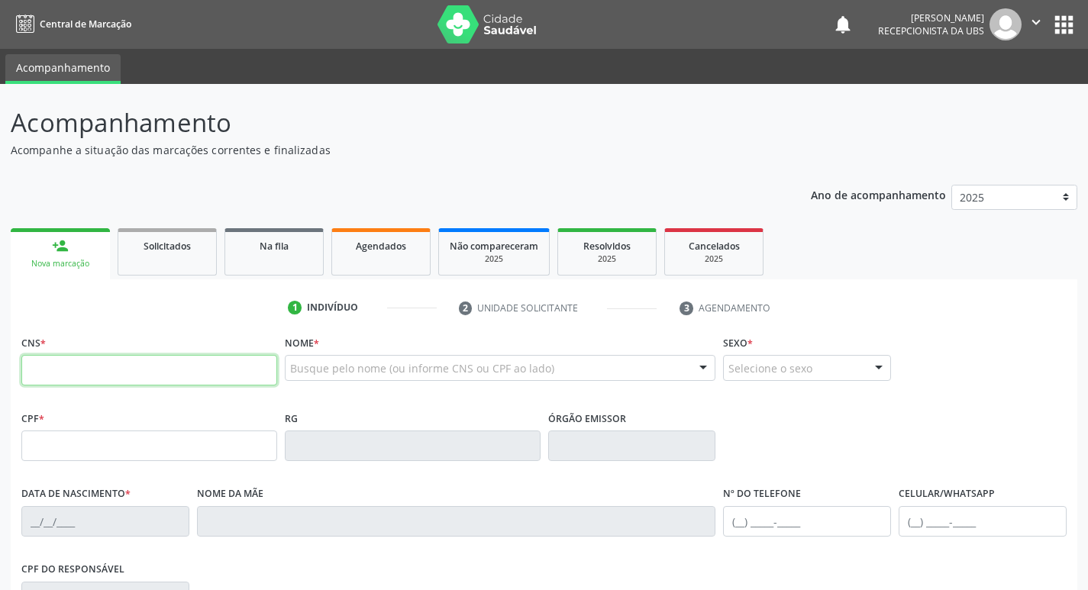
click at [76, 370] on input "text" at bounding box center [149, 370] width 256 height 31
type input "704 8070 2974 1641"
type input "104.009.358-21"
type input "2[DATE]"
type input "[PERSON_NAME]"
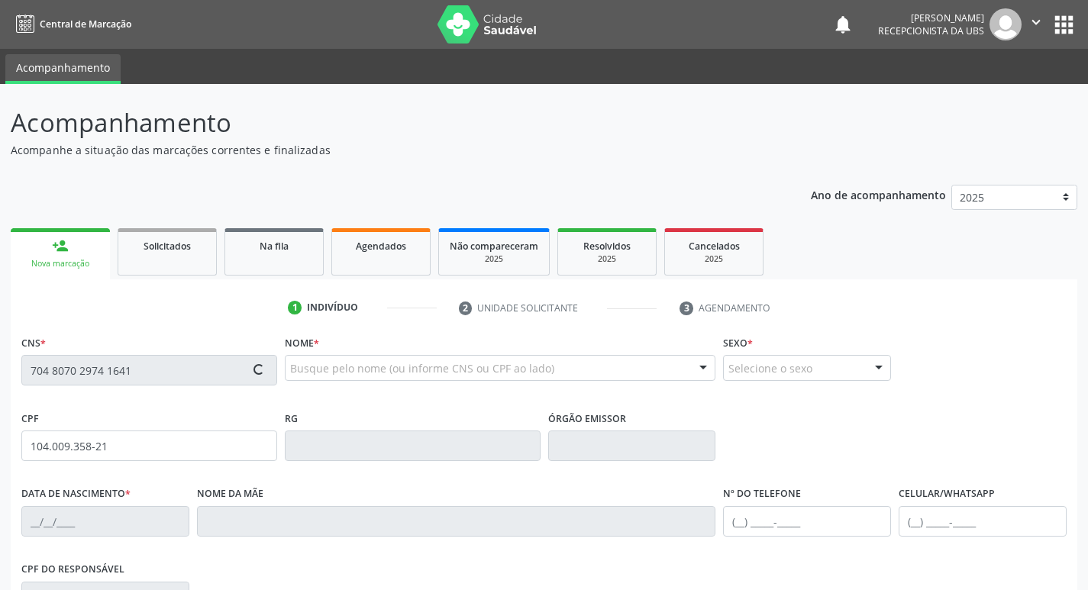
type input "[PHONE_NUMBER]"
type input "289"
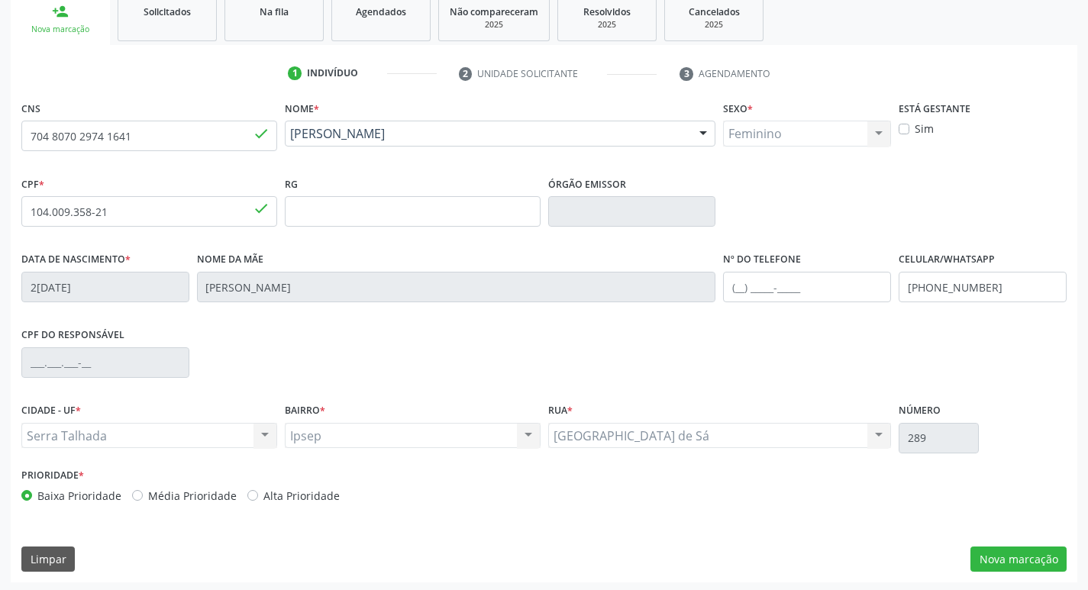
scroll to position [237, 0]
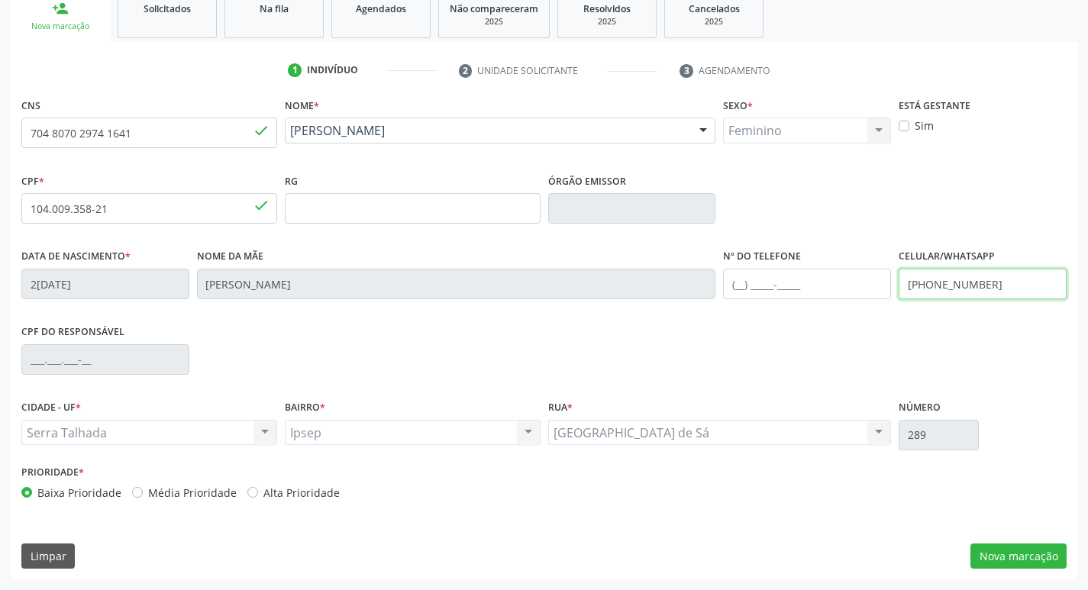
click at [1031, 292] on input "[PHONE_NUMBER]" at bounding box center [983, 284] width 168 height 31
type input "[PHONE_NUMBER]"
click at [1035, 553] on button "Nova marcação" at bounding box center [1019, 557] width 96 height 26
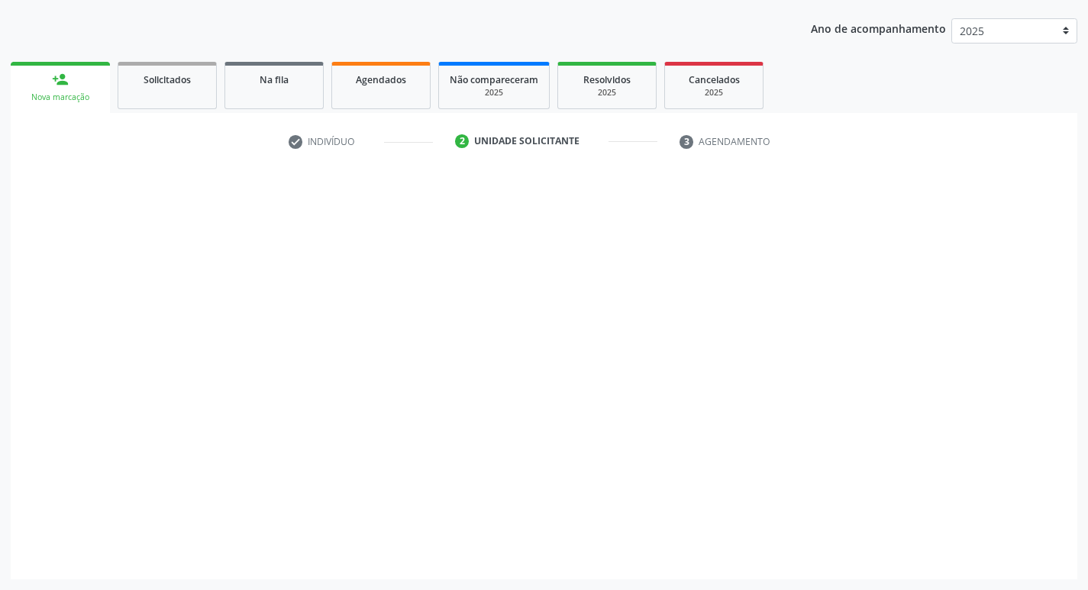
scroll to position [166, 0]
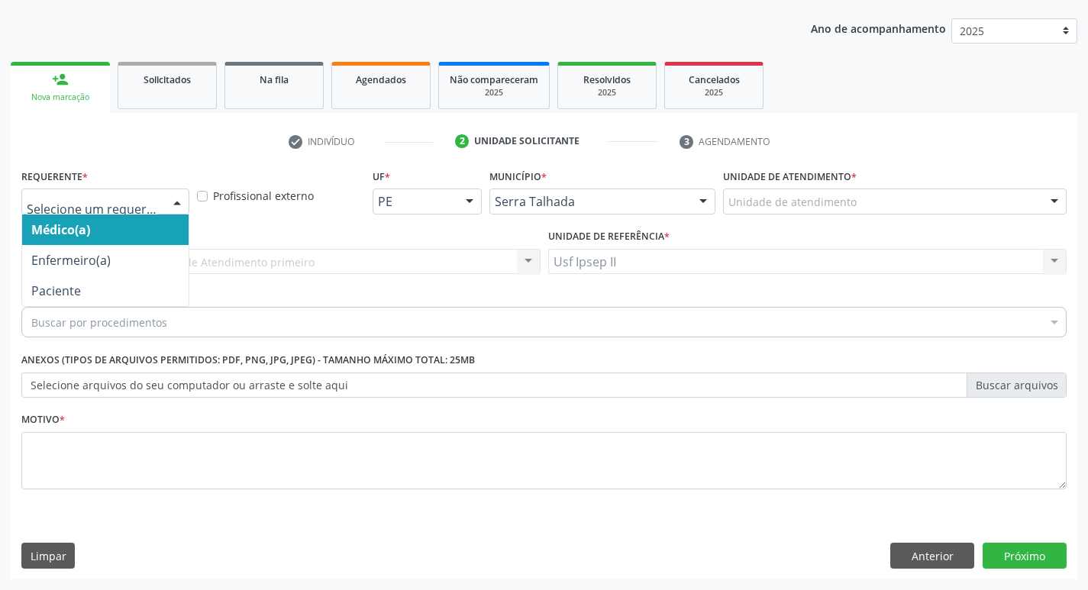
click at [134, 191] on div at bounding box center [105, 202] width 168 height 26
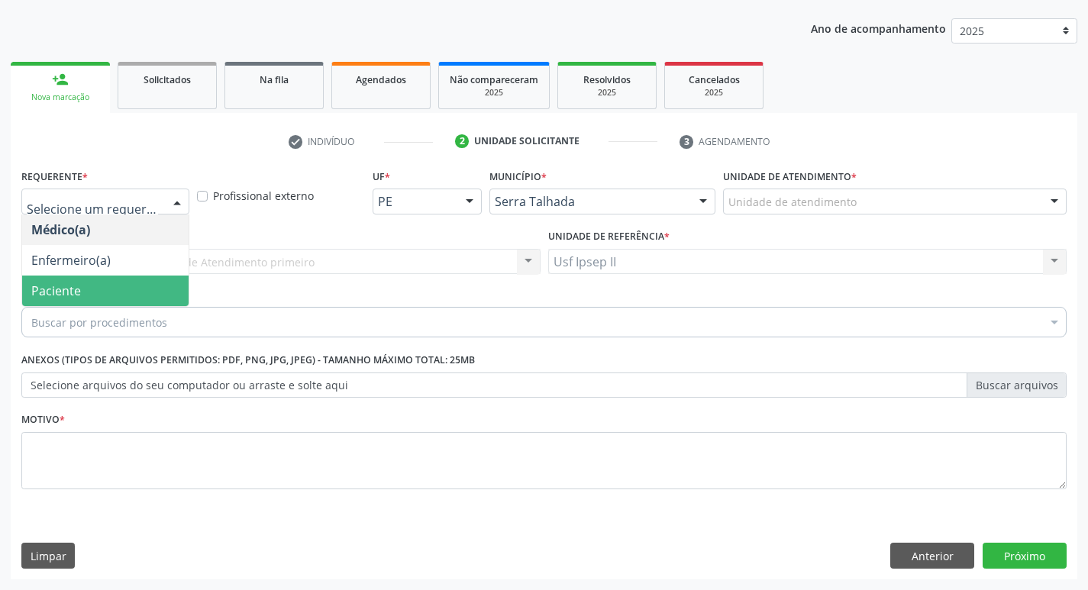
click at [84, 287] on span "Paciente" at bounding box center [105, 291] width 166 height 31
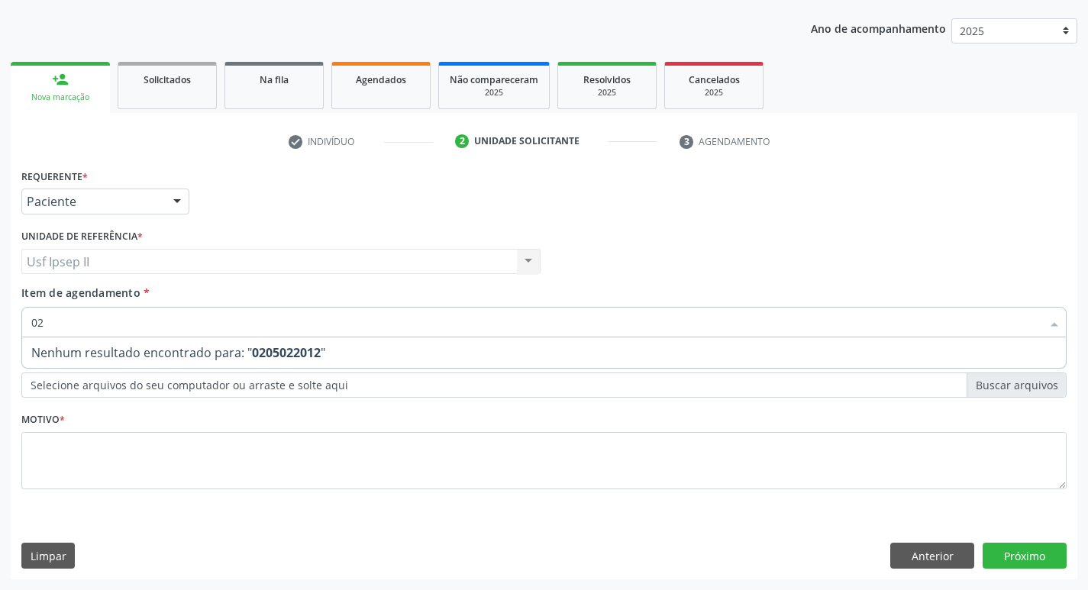
type input "0"
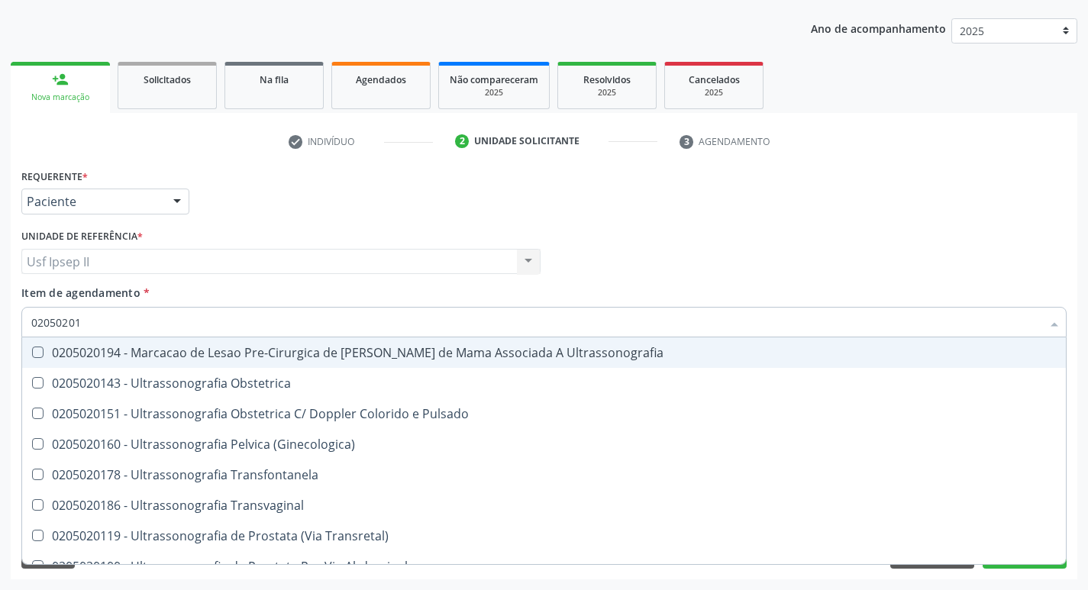
type input "020502012"
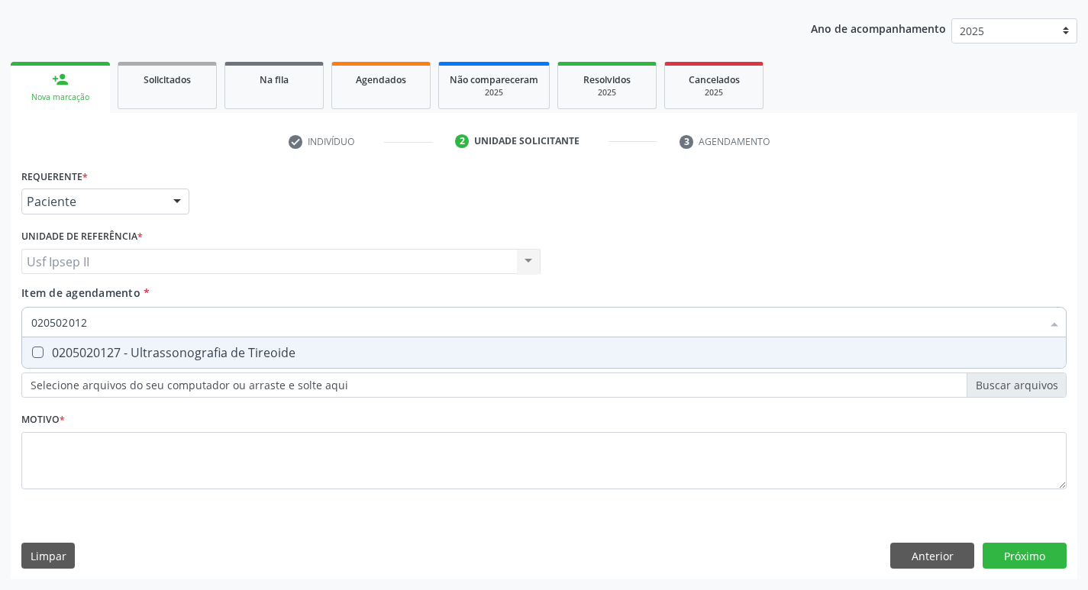
click at [168, 353] on div "0205020127 - Ultrassonografia de Tireoide" at bounding box center [543, 353] width 1025 height 12
checkbox Tireoide "true"
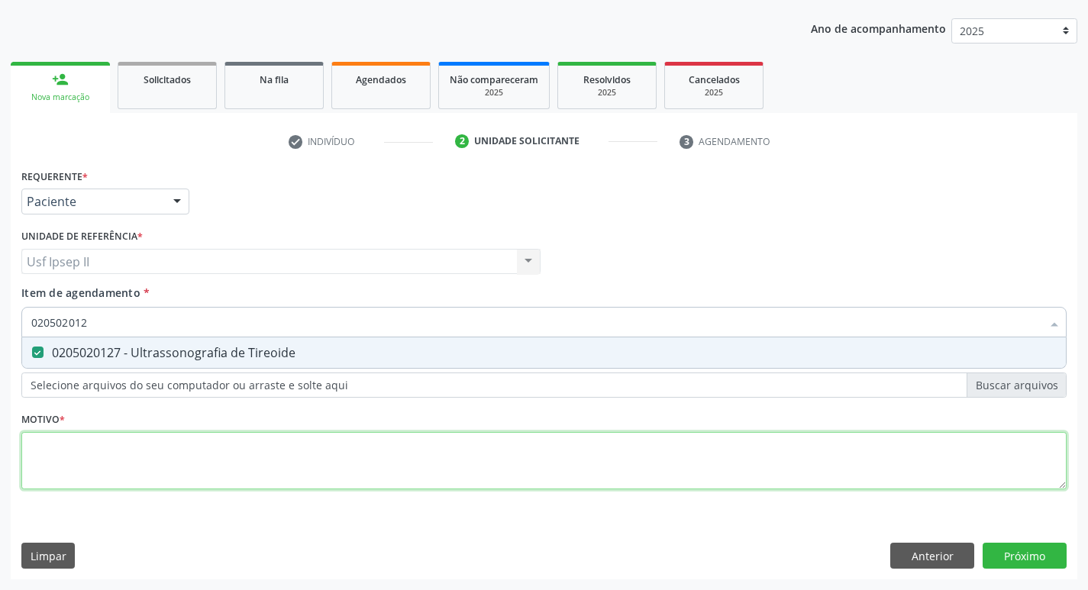
click at [111, 447] on div "Requerente * Paciente Médico(a) Enfermeiro(a) Paciente Nenhum resultado encontr…" at bounding box center [543, 338] width 1045 height 346
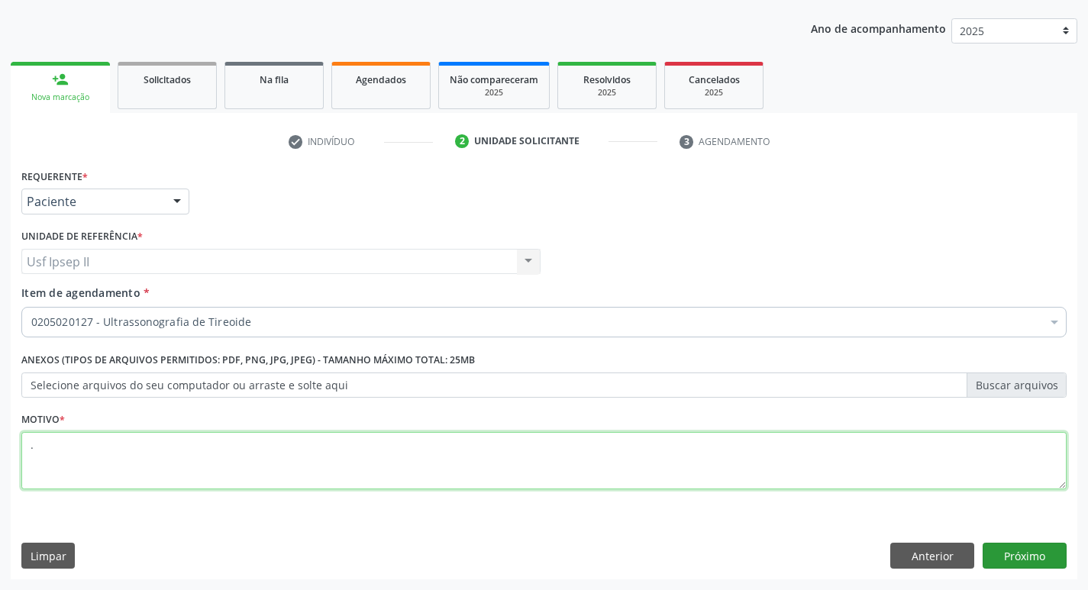
type textarea "."
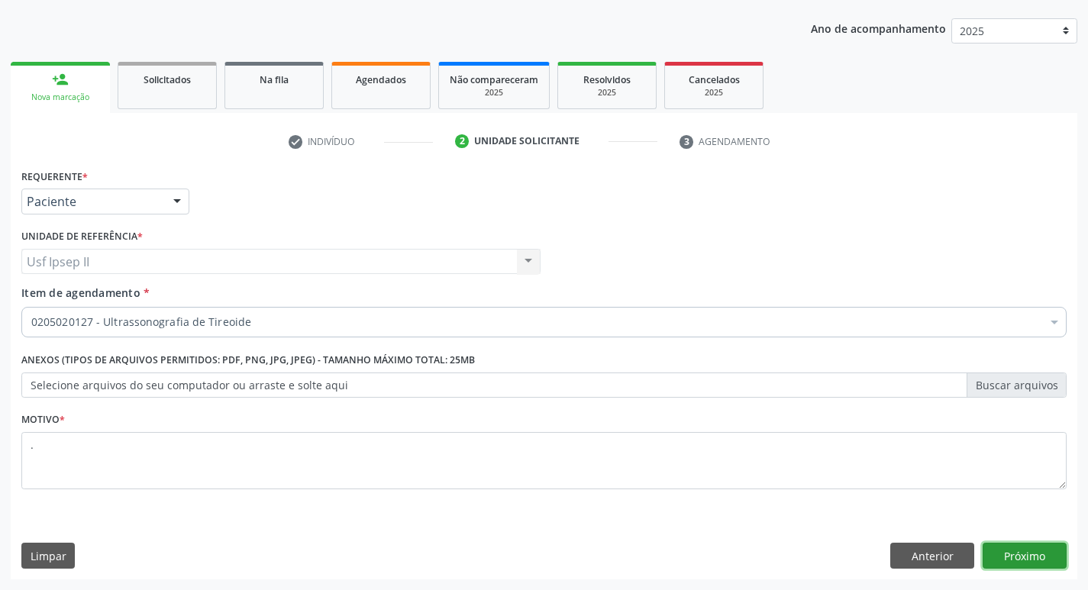
click at [1003, 554] on button "Próximo" at bounding box center [1025, 556] width 84 height 26
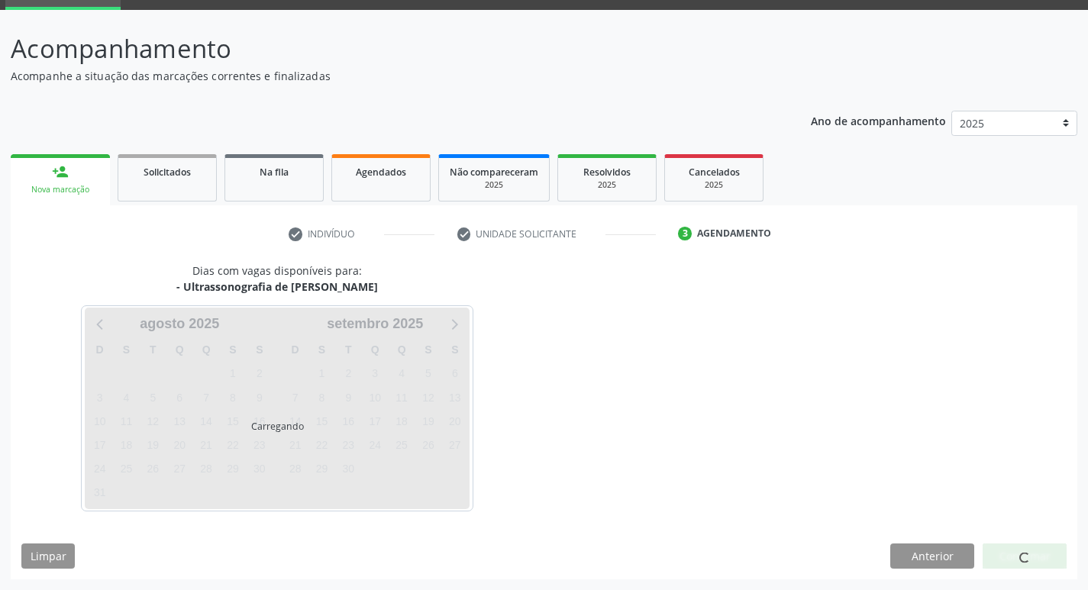
scroll to position [74, 0]
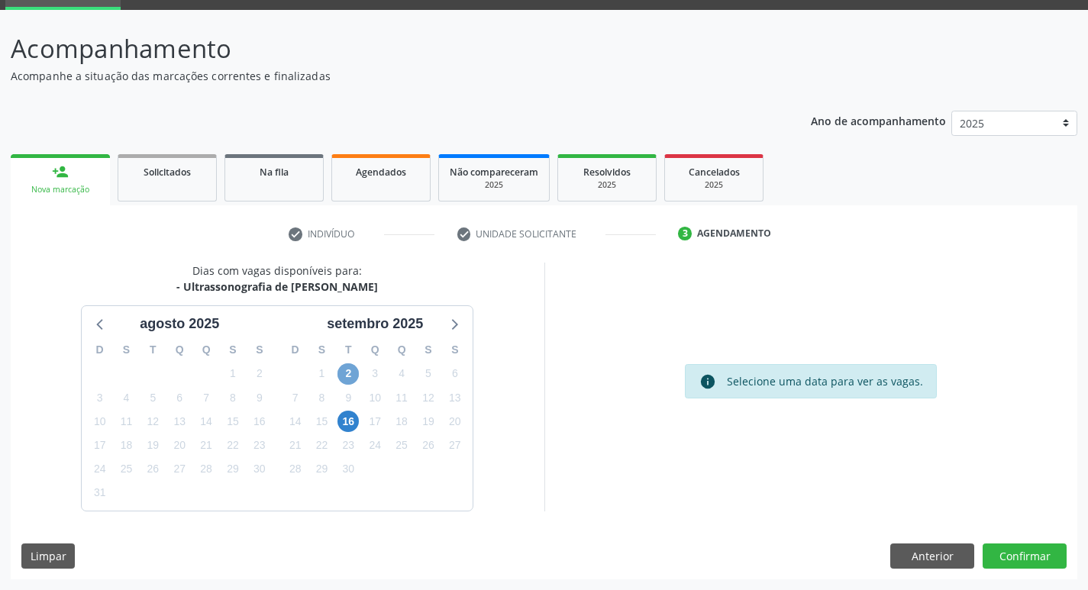
click at [354, 379] on span "2" at bounding box center [348, 373] width 21 height 21
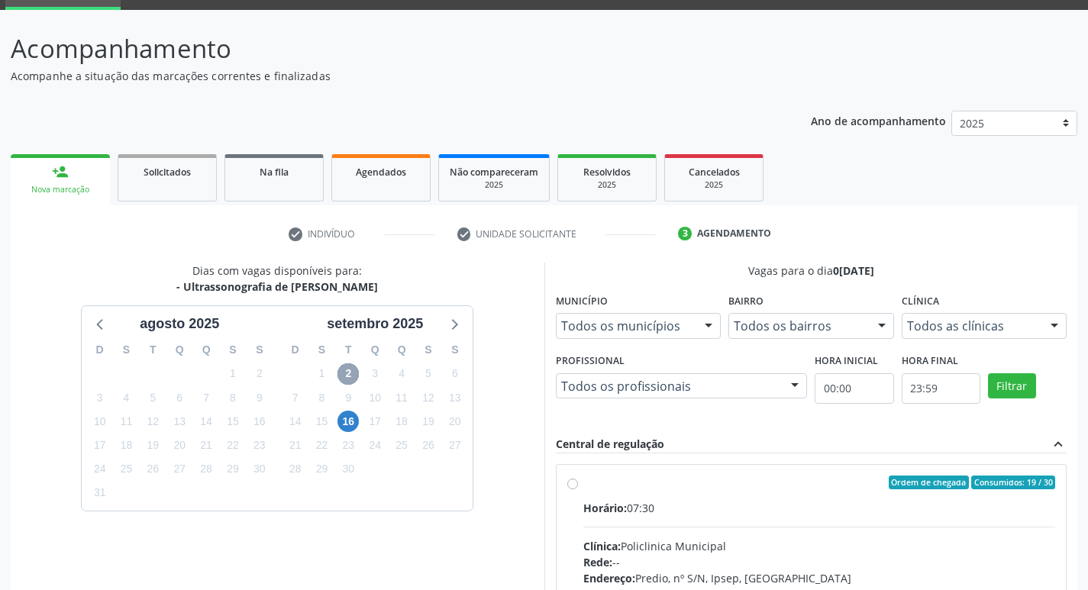
scroll to position [150, 0]
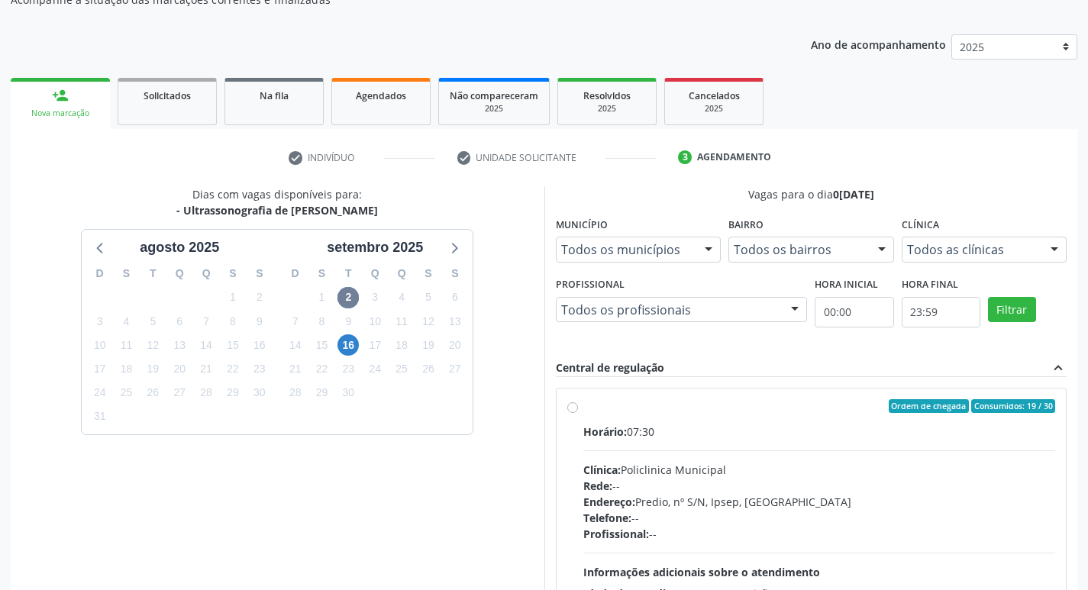
click at [578, 405] on div "Ordem de chegada Consumidos: 19 / 30 Horário: 07:30 Clínica: Policlinica Munici…" at bounding box center [811, 516] width 489 height 234
radio input "true"
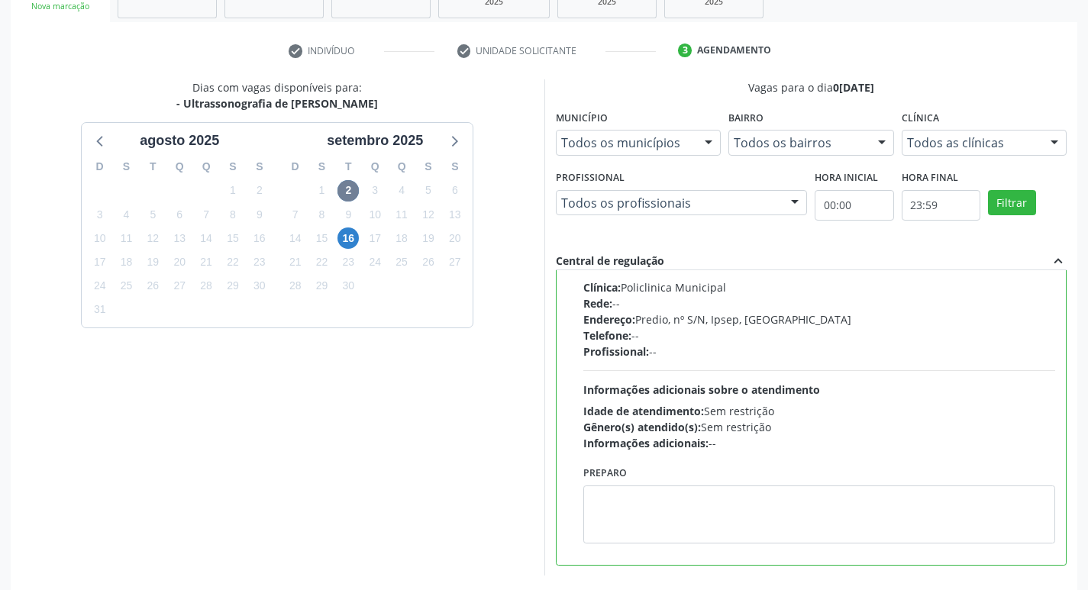
scroll to position [322, 0]
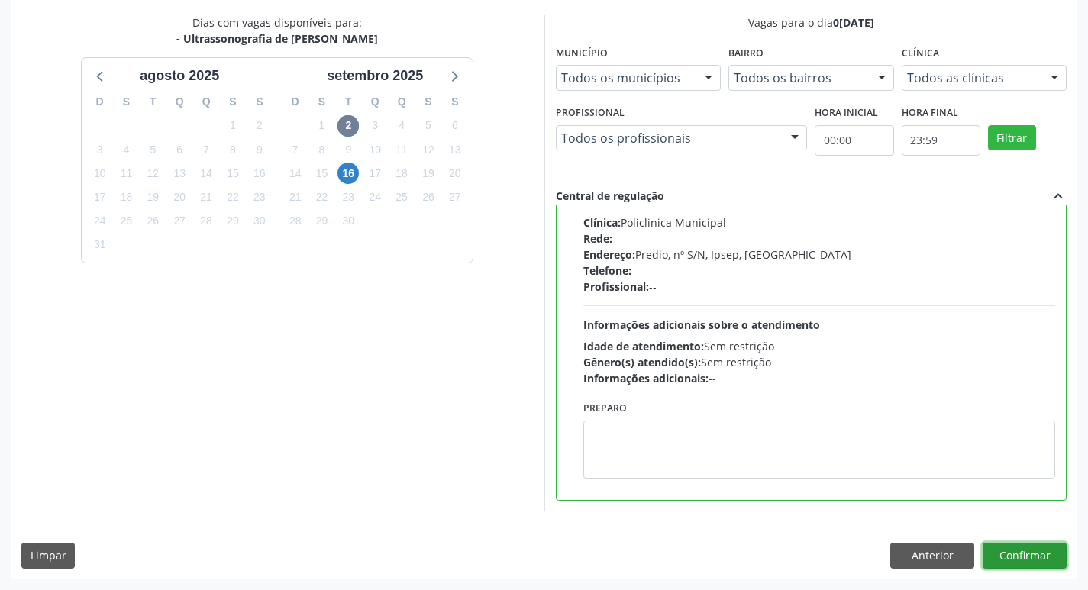
click at [1051, 562] on button "Confirmar" at bounding box center [1025, 556] width 84 height 26
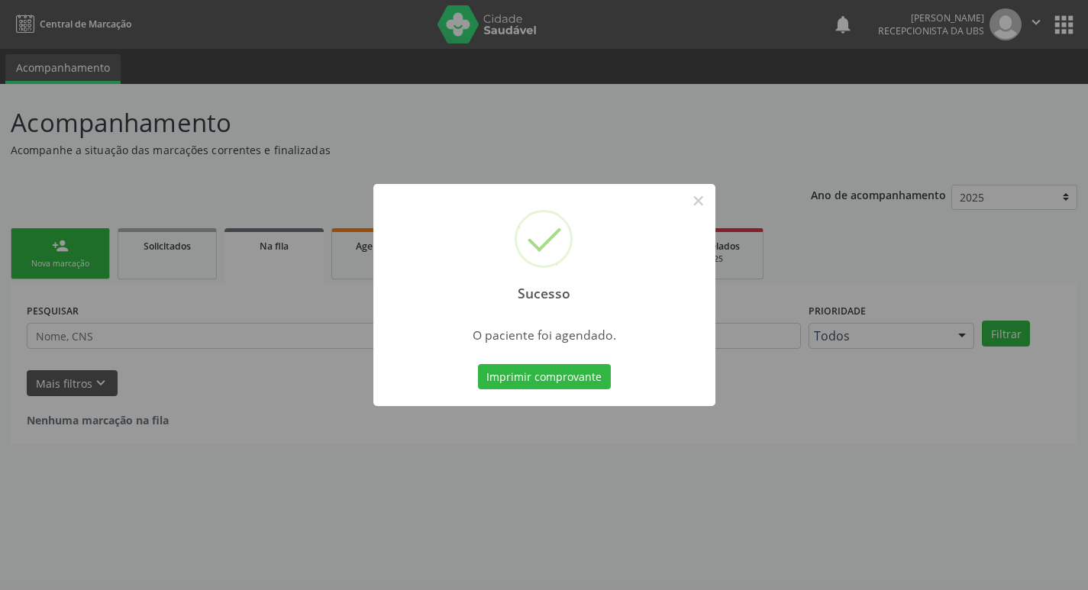
scroll to position [0, 0]
click at [547, 374] on button "Imprimir comprovante" at bounding box center [549, 377] width 133 height 26
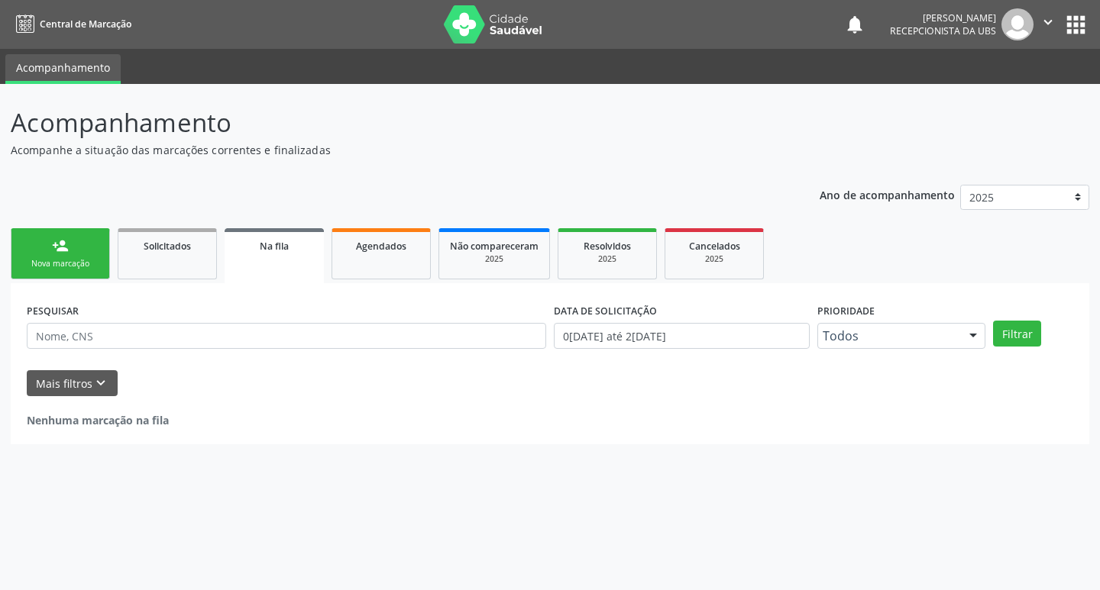
click at [33, 252] on link "person_add Nova marcação" at bounding box center [60, 253] width 99 height 51
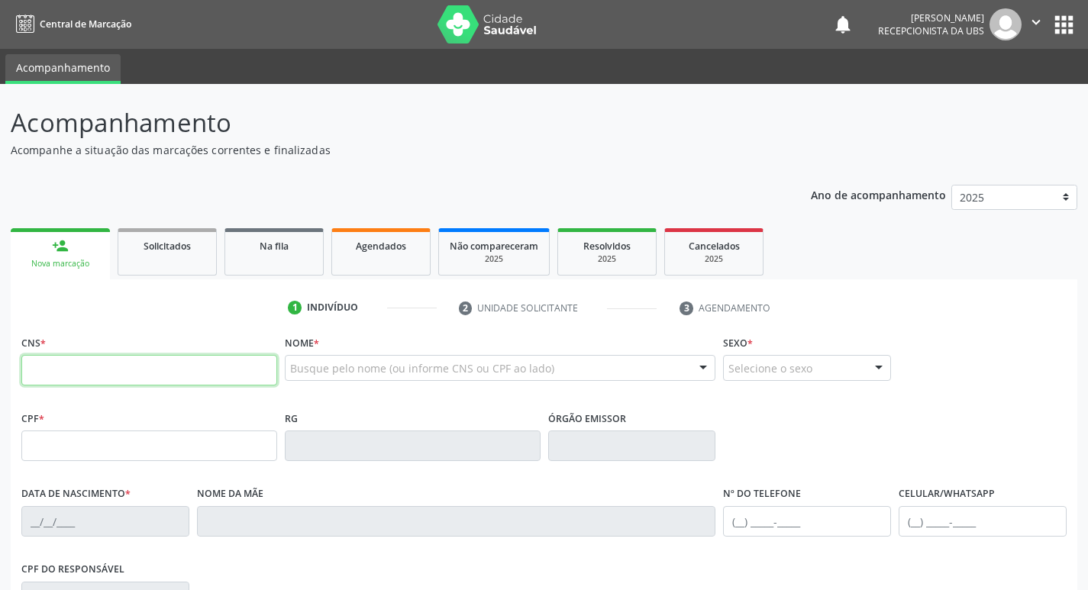
click at [47, 361] on input "text" at bounding box center [149, 370] width 256 height 31
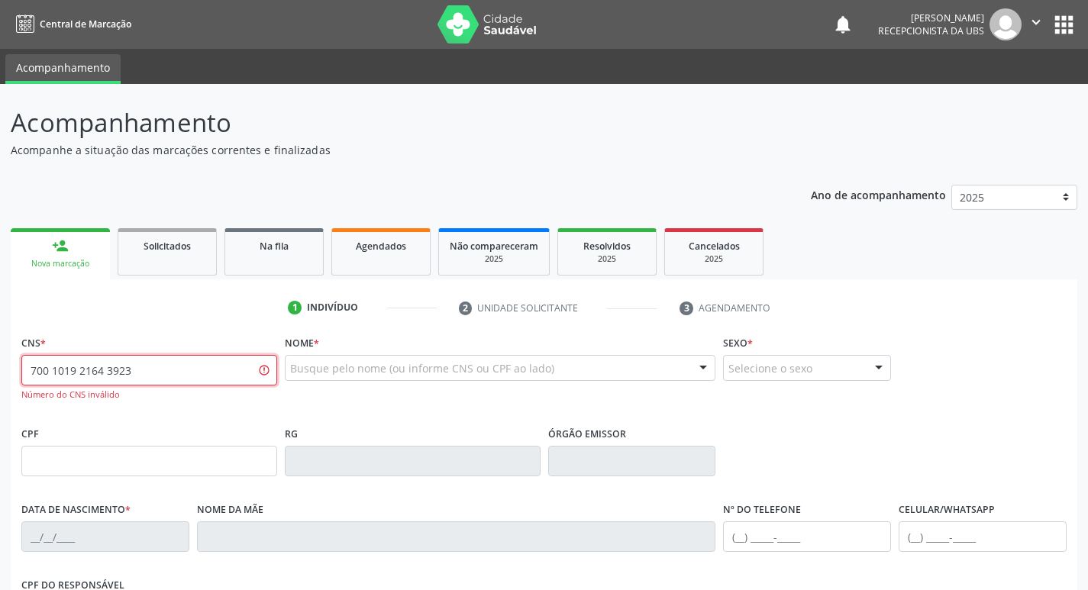
click at [204, 355] on input "700 1019 2164 3923" at bounding box center [149, 370] width 256 height 31
type input "700 1019 2164 3920"
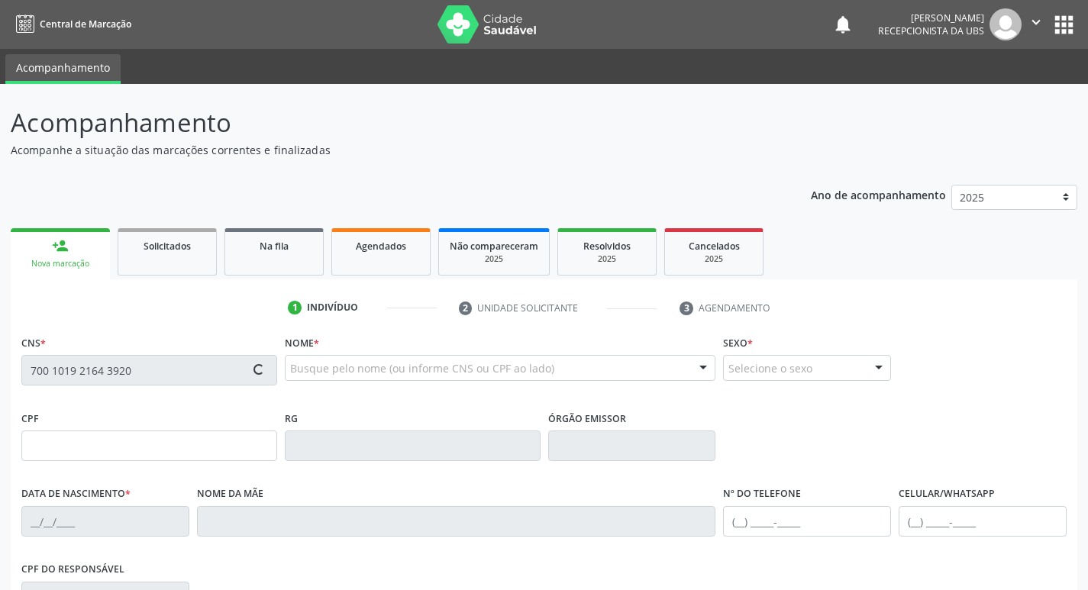
type input "094.890.994-30"
type input "[DATE]"
type input "Cicera [PERSON_NAME]"
type input "[PHONE_NUMBER]"
type input "371"
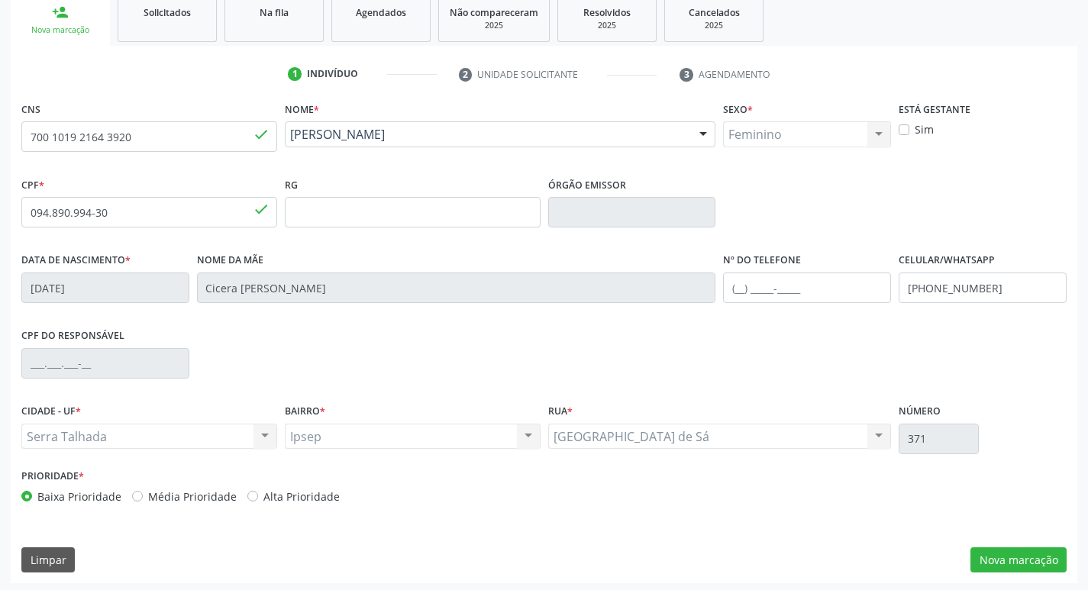
scroll to position [237, 0]
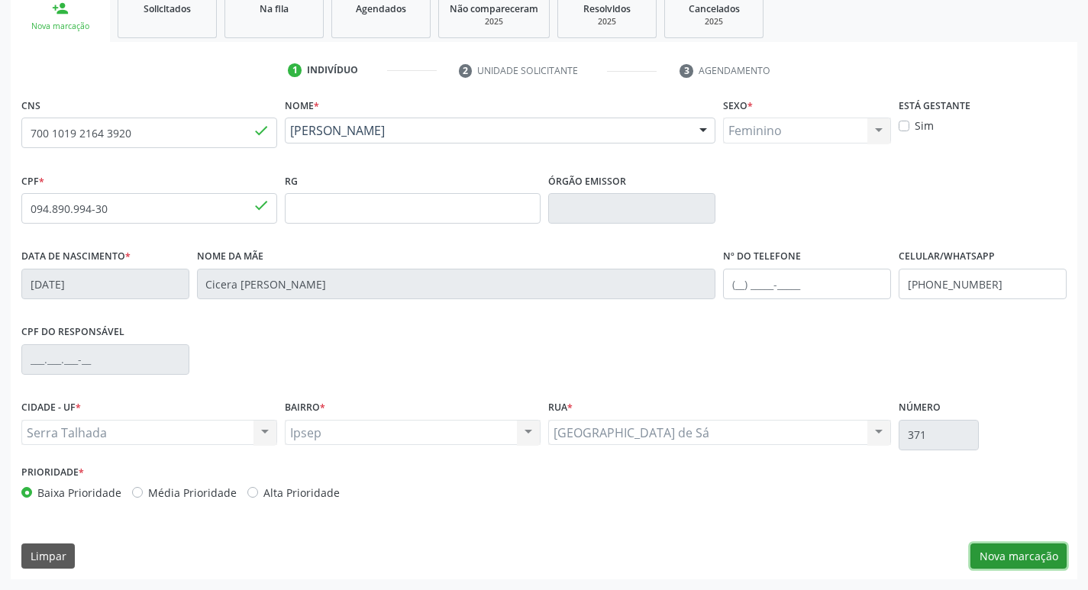
click at [985, 551] on button "Nova marcação" at bounding box center [1019, 557] width 96 height 26
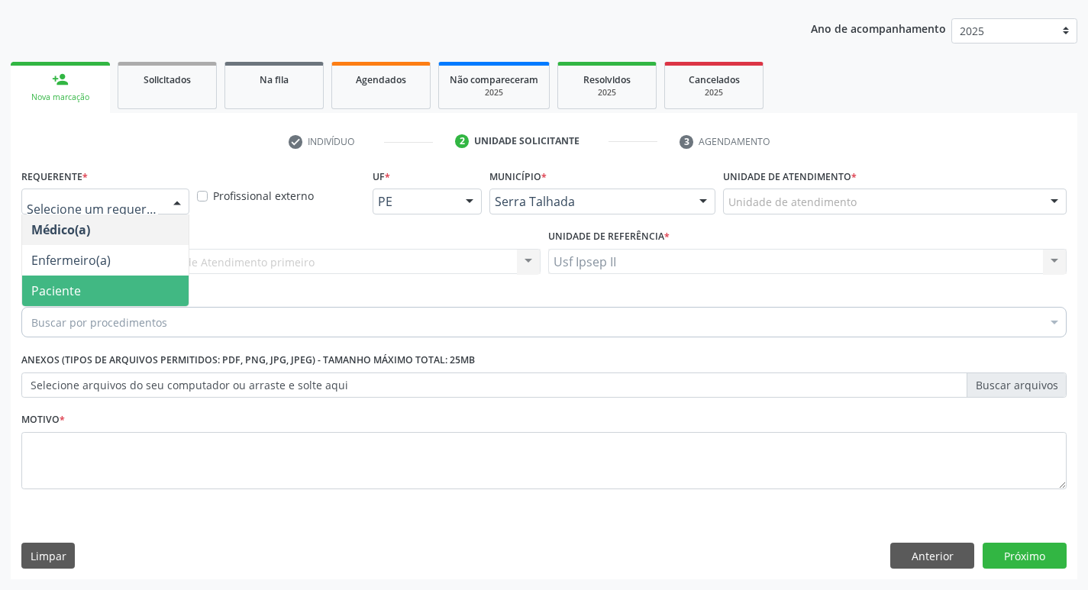
click at [79, 293] on span "Paciente" at bounding box center [56, 291] width 50 height 17
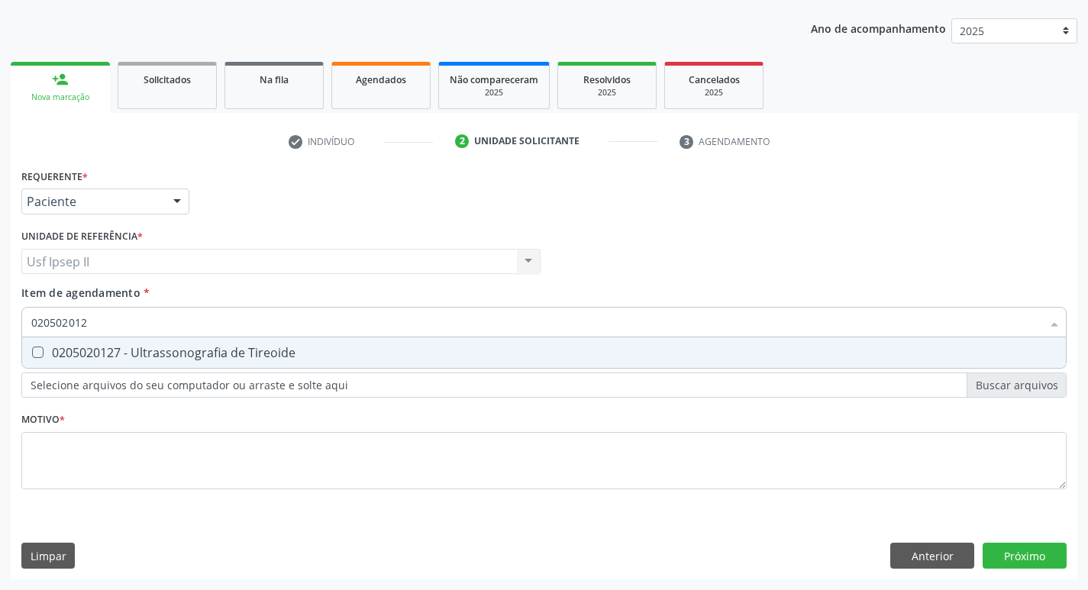
type input "0205020127"
click at [146, 353] on div "0205020127 - Ultrassonografia de Tireoide" at bounding box center [543, 353] width 1025 height 12
checkbox Tireoide "true"
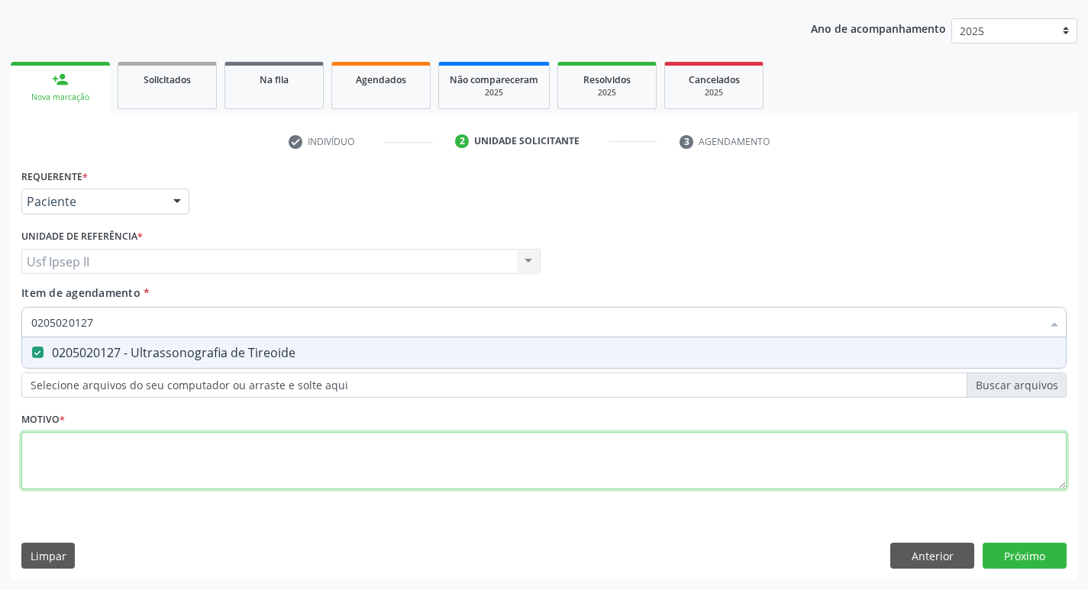
click at [79, 450] on div "Requerente * Paciente Médico(a) Enfermeiro(a) Paciente Nenhum resultado encontr…" at bounding box center [543, 338] width 1045 height 346
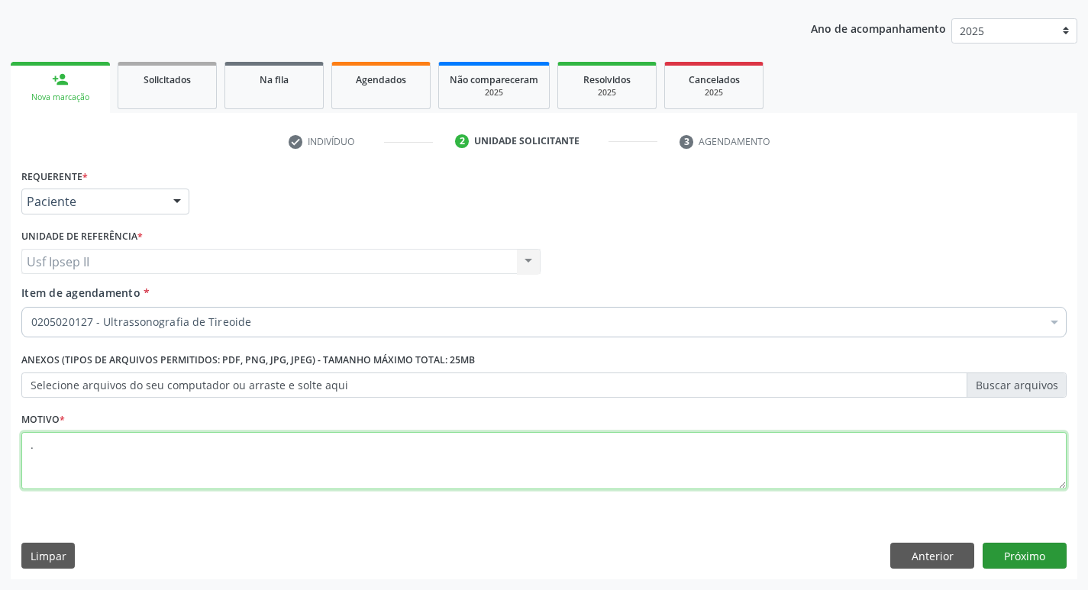
type textarea "."
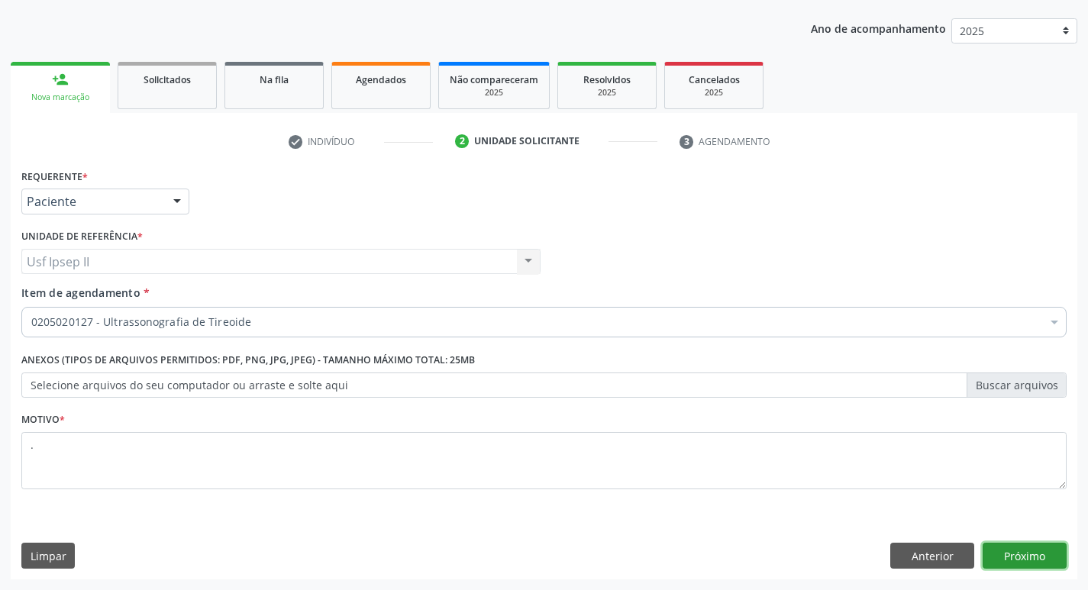
click at [1016, 554] on button "Próximo" at bounding box center [1025, 556] width 84 height 26
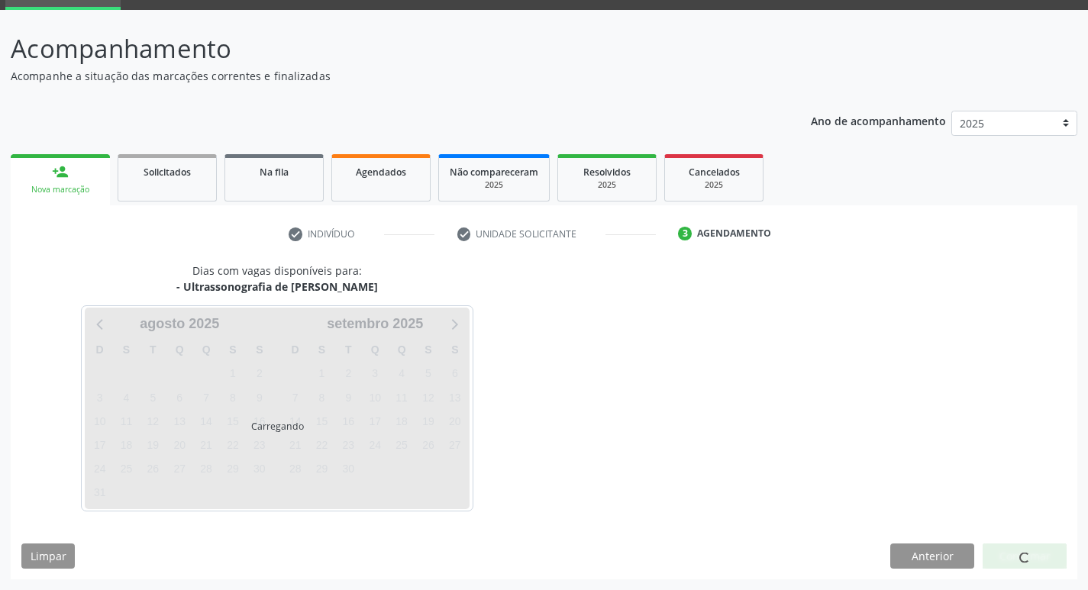
scroll to position [74, 0]
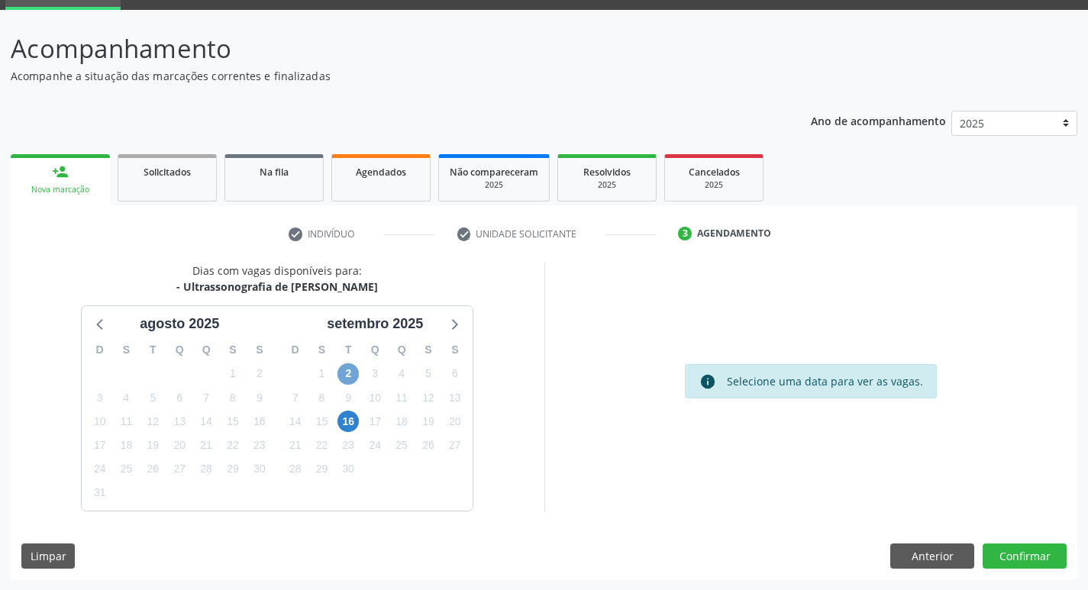
click at [341, 371] on span "2" at bounding box center [348, 373] width 21 height 21
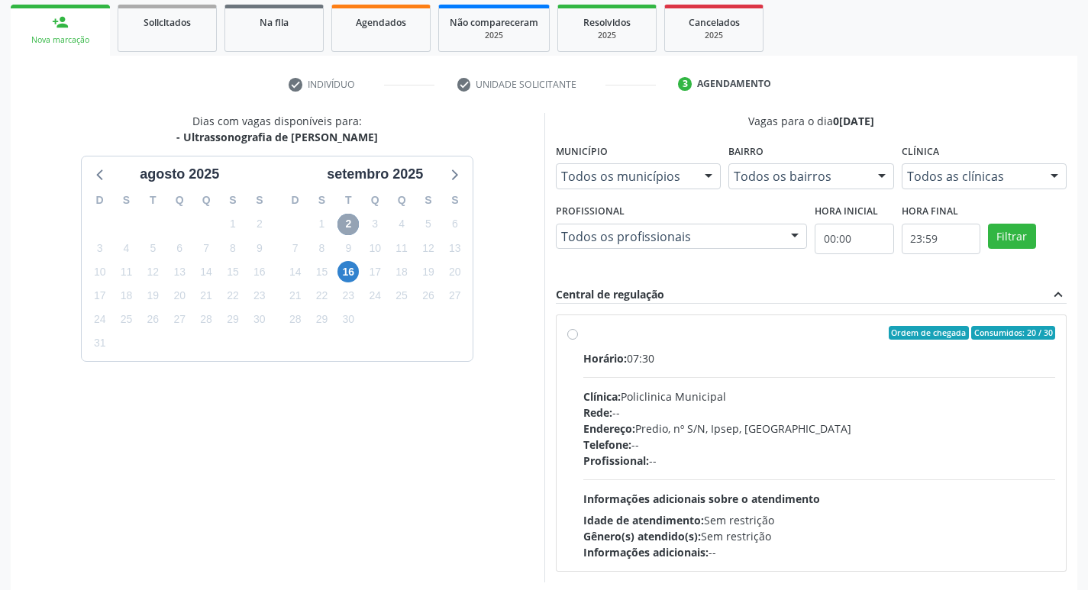
scroll to position [227, 0]
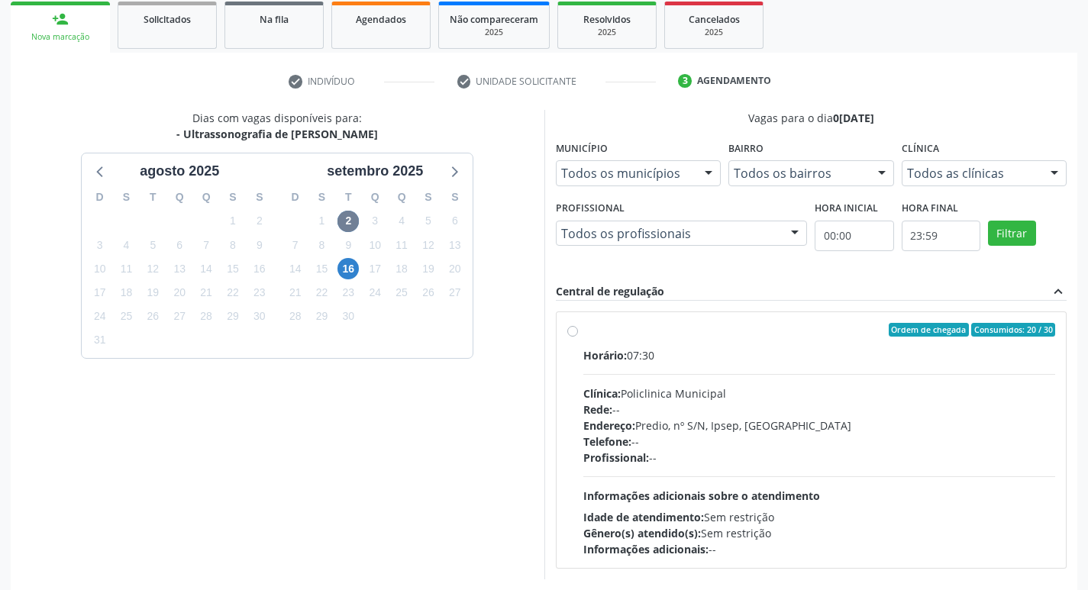
click at [576, 337] on div "Ordem de chegada Consumidos: 20 / 30 Horário: 07:30 Clínica: Policlinica Munici…" at bounding box center [811, 440] width 489 height 234
radio input "true"
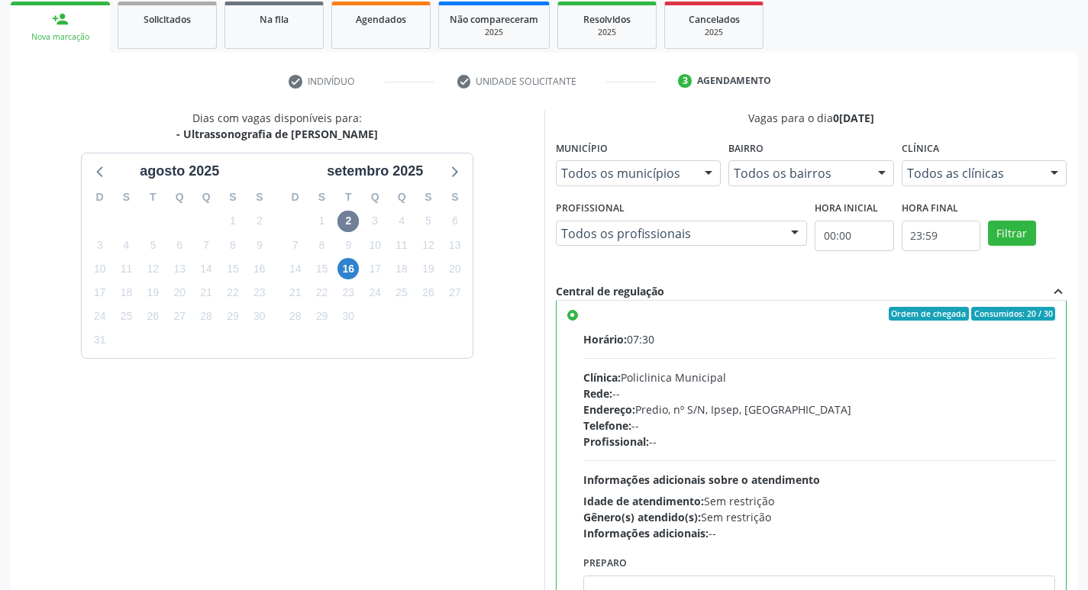
scroll to position [0, 0]
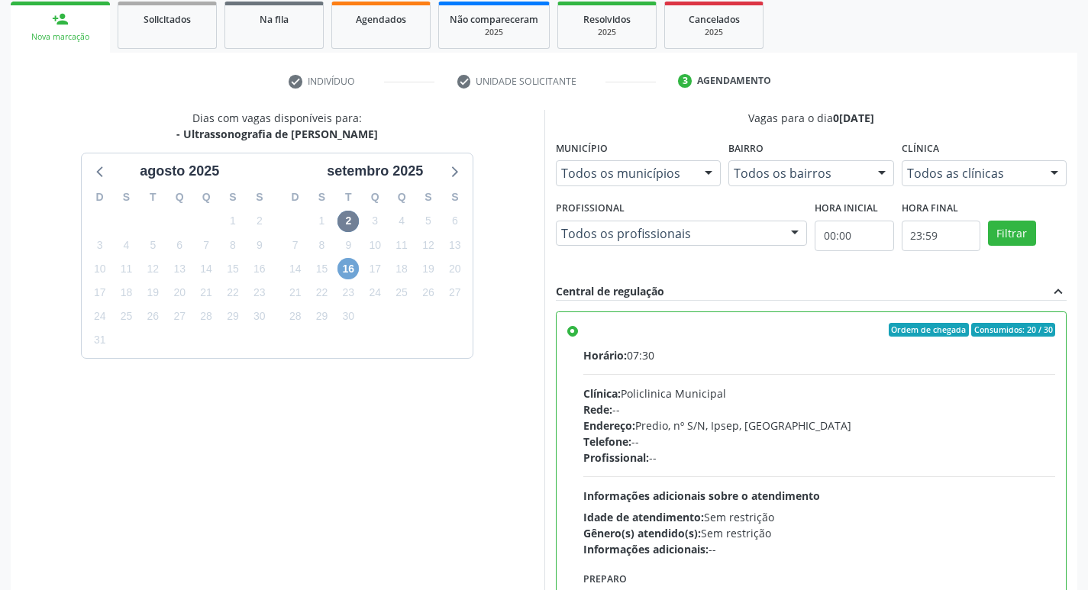
click at [357, 263] on span "16" at bounding box center [348, 268] width 21 height 21
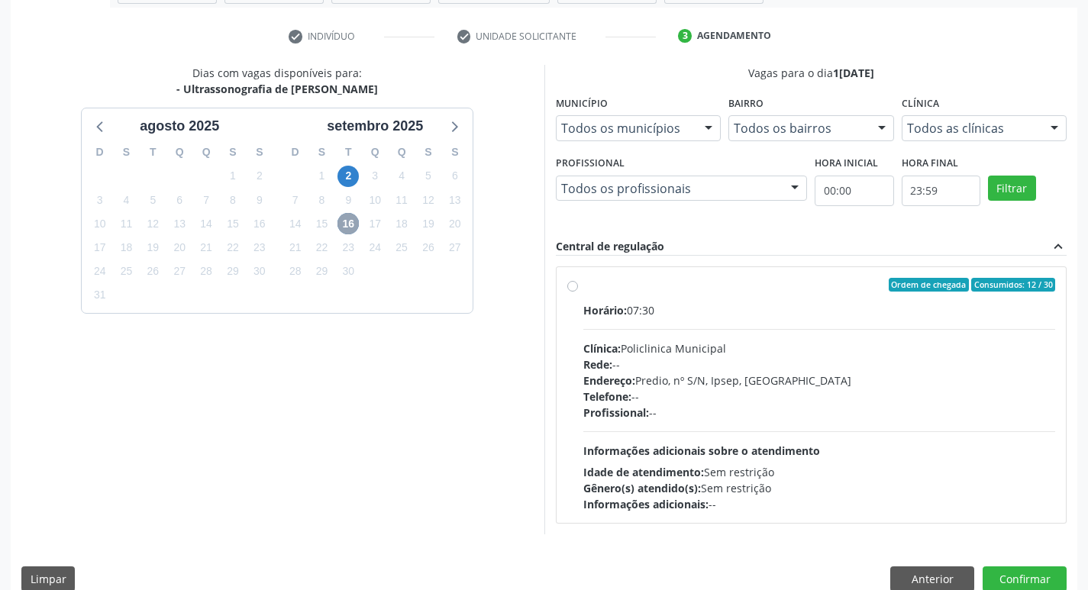
scroll to position [295, 0]
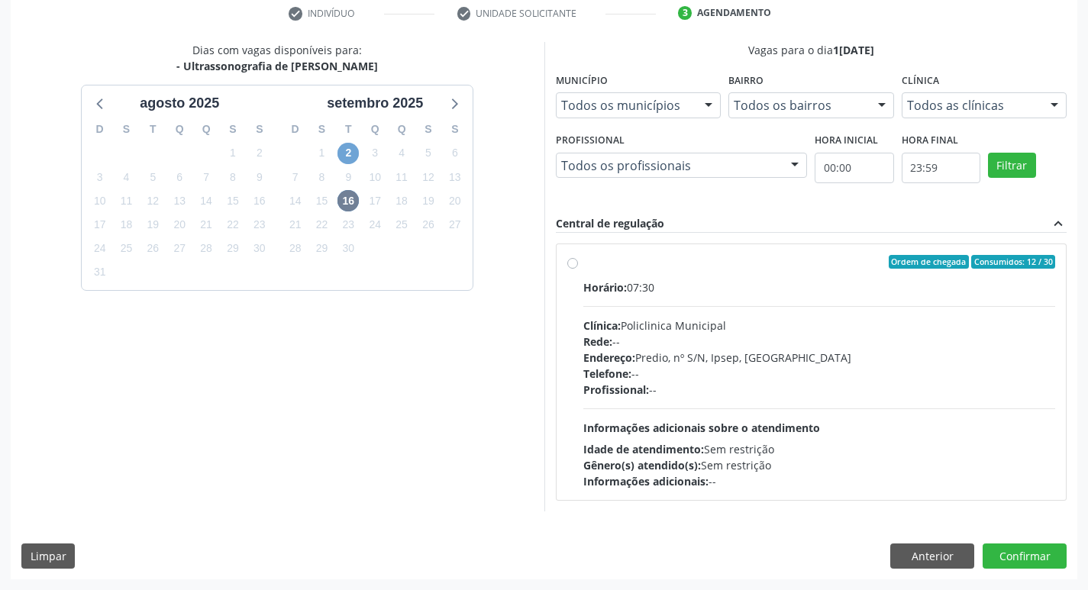
click at [347, 157] on span "2" at bounding box center [348, 153] width 21 height 21
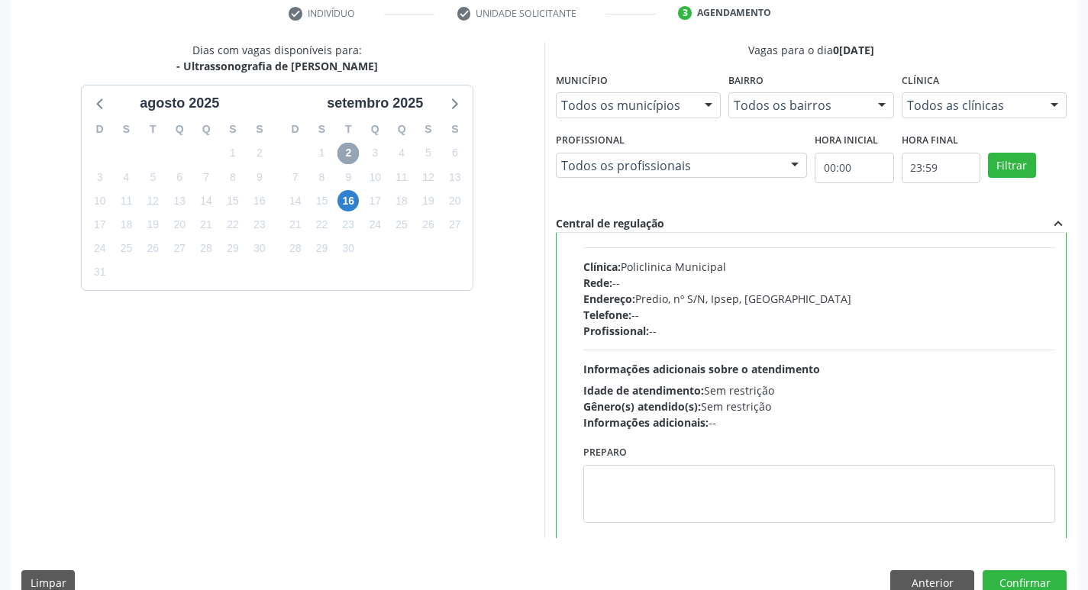
scroll to position [76, 0]
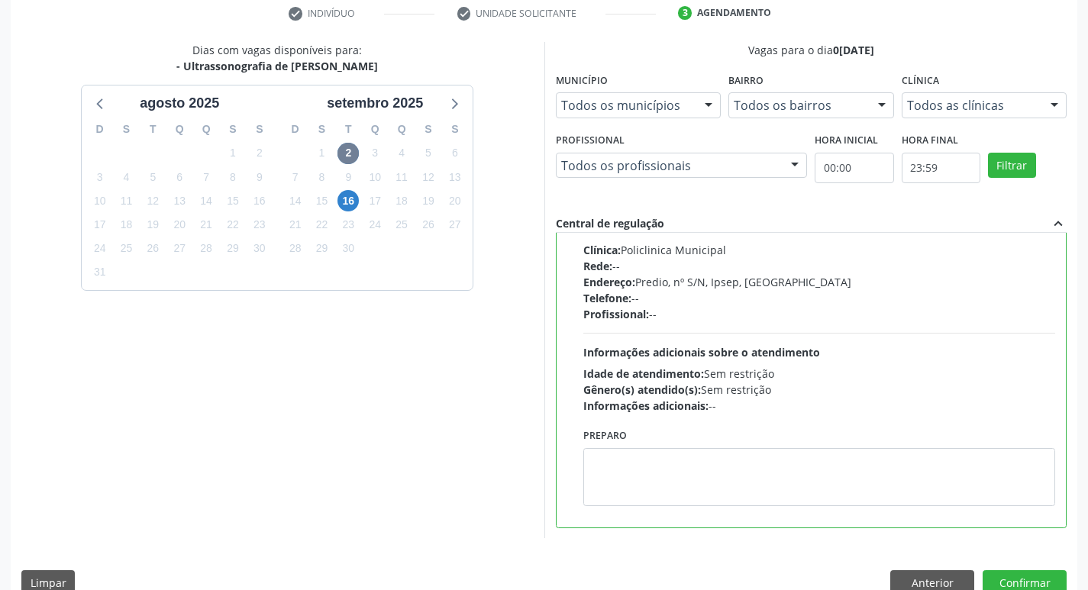
click at [1052, 569] on div "Dias com vagas disponíveis para: - Ultrassonografia de Tireoide a[DATE] D S T Q…" at bounding box center [544, 324] width 1067 height 564
click at [1038, 580] on button "Confirmar" at bounding box center [1025, 583] width 84 height 26
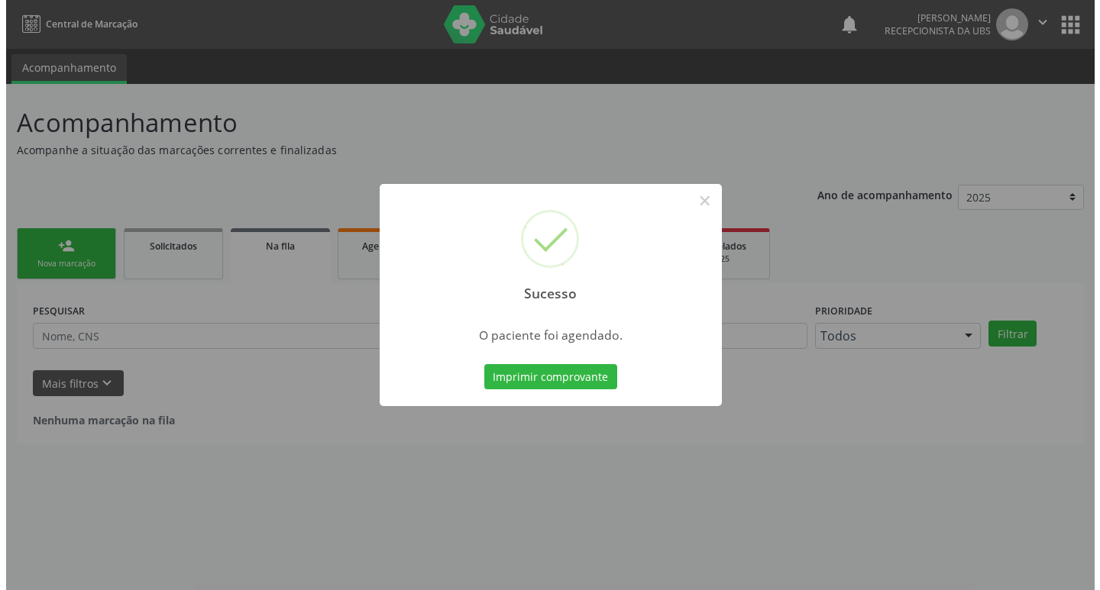
scroll to position [0, 0]
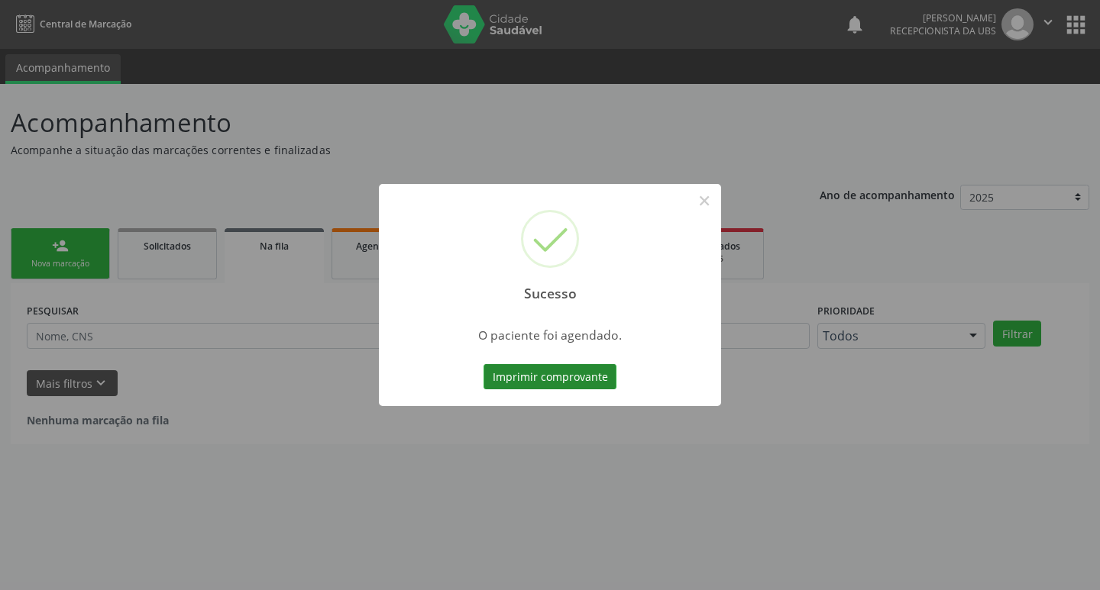
click at [578, 372] on button "Imprimir comprovante" at bounding box center [549, 377] width 133 height 26
